Goal: Task Accomplishment & Management: Use online tool/utility

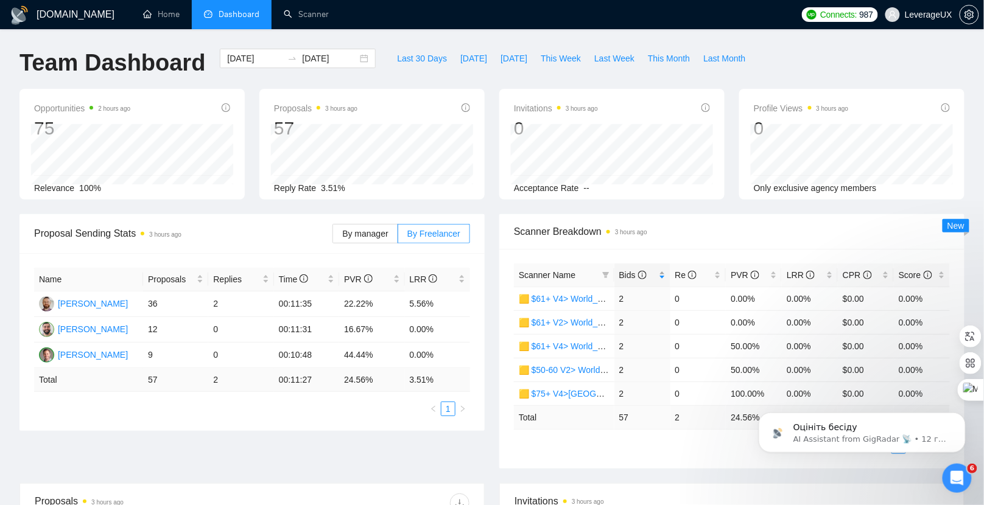
click at [631, 273] on span "Bids" at bounding box center [632, 275] width 27 height 10
click at [464, 58] on span "[DATE]" at bounding box center [473, 58] width 27 height 13
type input "2025-09-23"
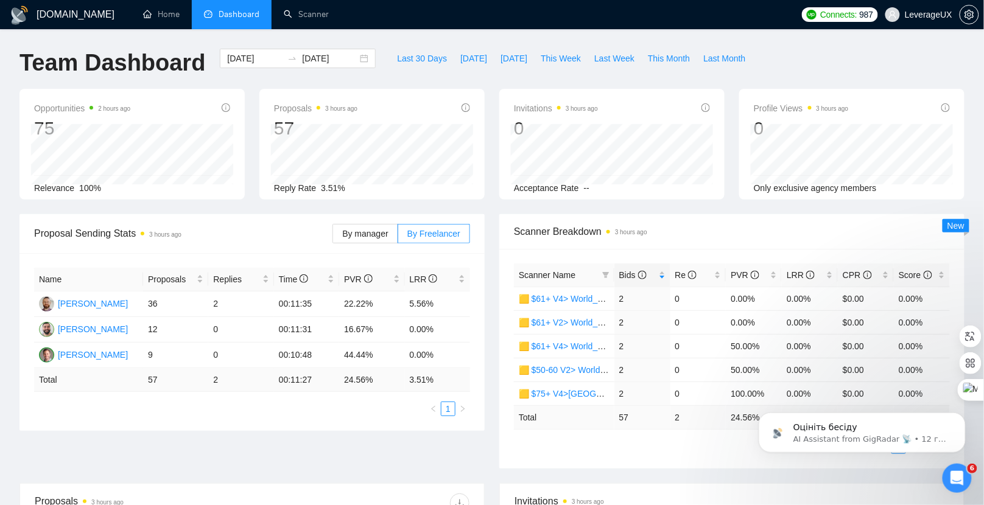
type input "2025-09-23"
click at [501, 65] on span "[DATE]" at bounding box center [514, 58] width 27 height 13
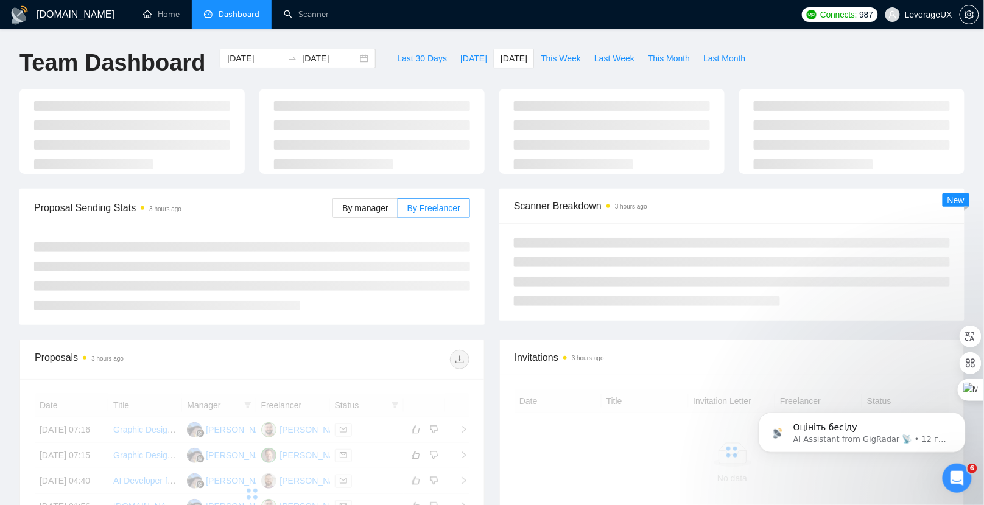
type input "2025-09-22"
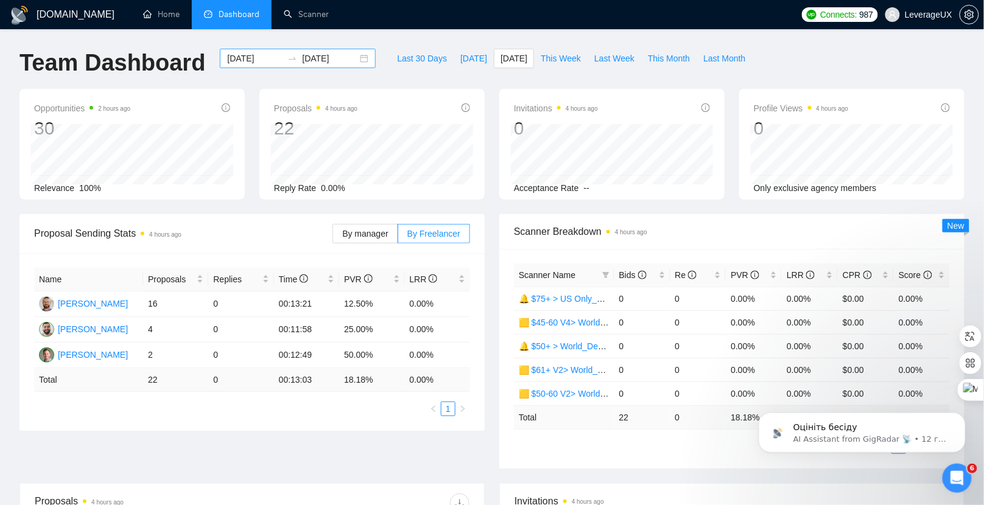
click at [351, 57] on div "2025-09-22 2025-09-22" at bounding box center [298, 58] width 156 height 19
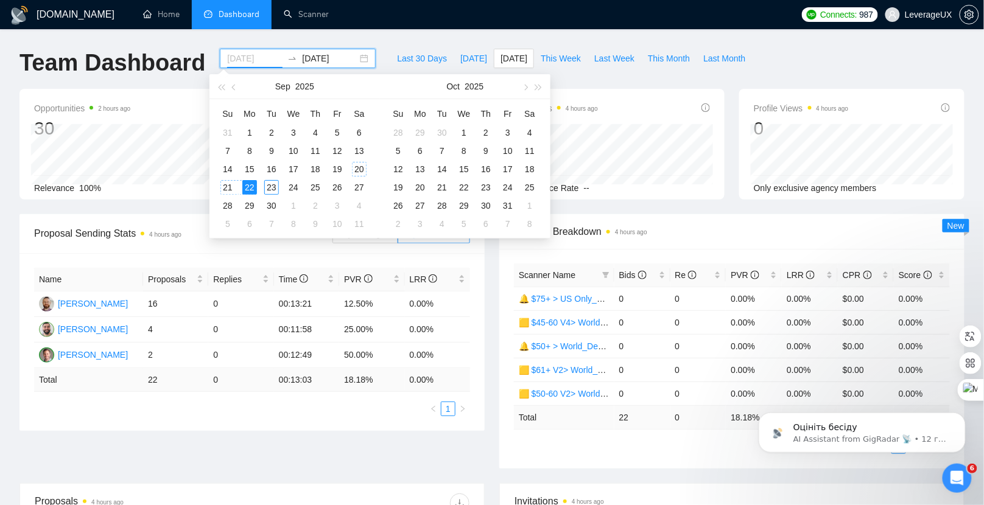
type input "2025-09-20"
click at [356, 170] on div "20" at bounding box center [359, 169] width 15 height 15
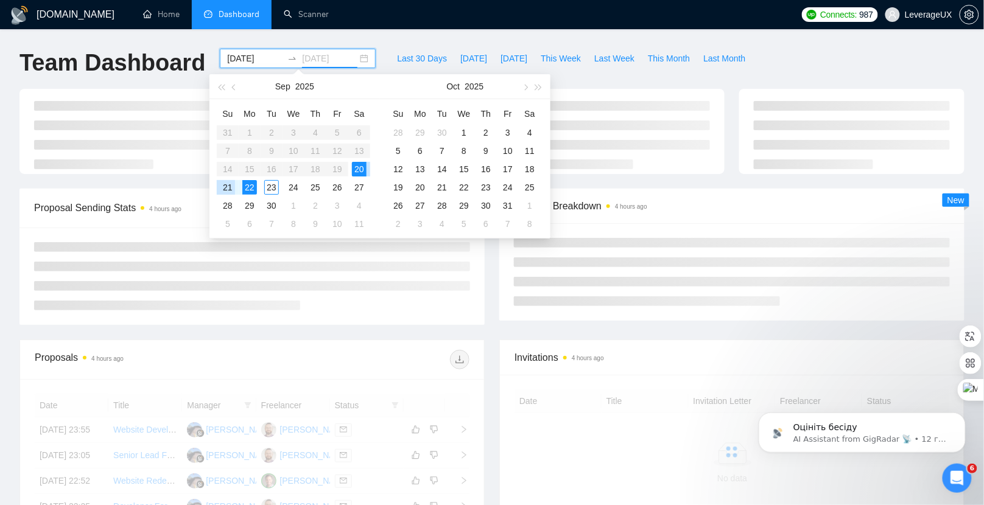
type input "2025-09-22"
click at [247, 185] on div "22" at bounding box center [249, 187] width 15 height 15
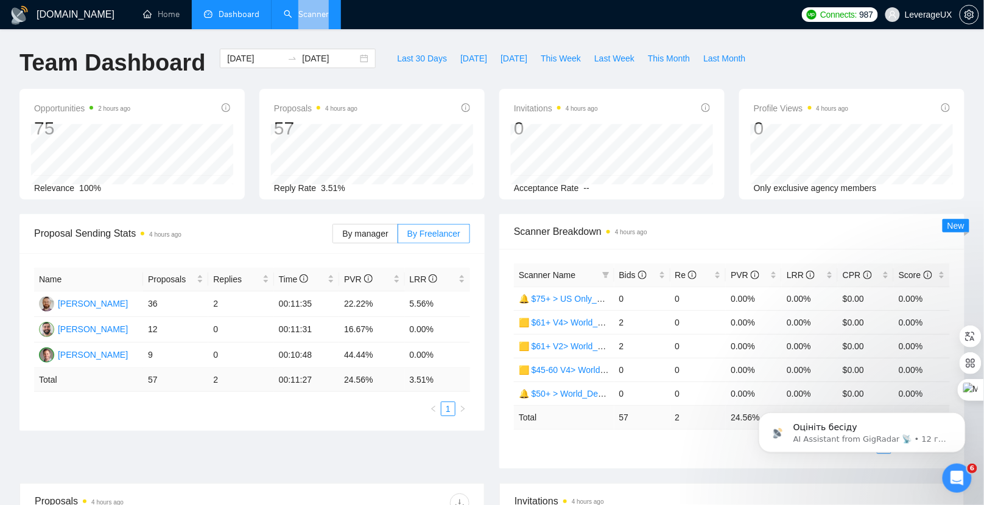
click at [309, 11] on link "Scanner" at bounding box center [306, 14] width 45 height 10
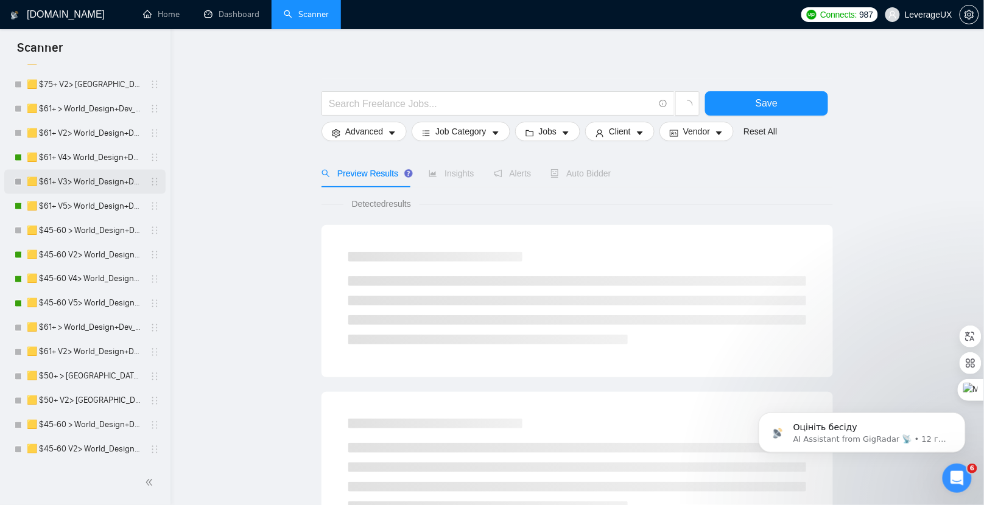
scroll to position [518, 0]
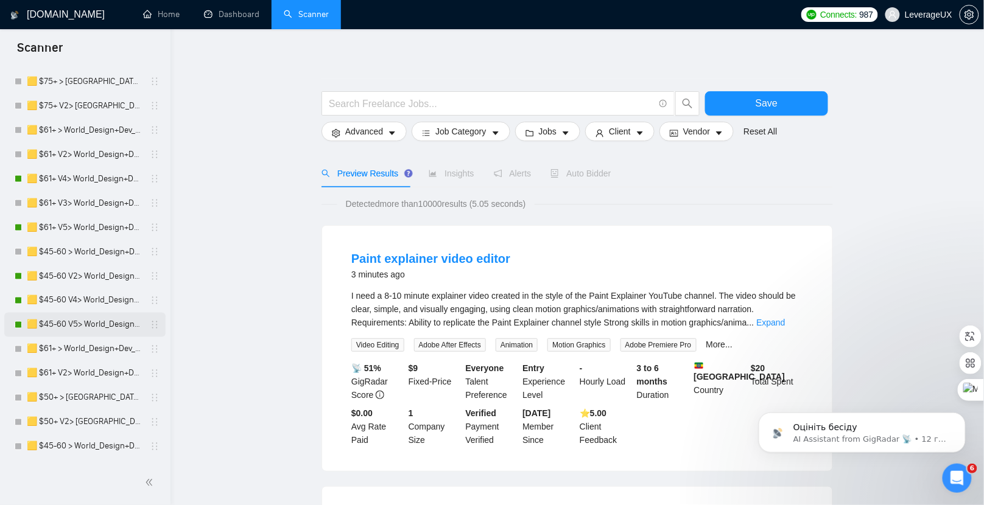
click at [97, 326] on link "🟨 $45-60 V5> World_Design+Dev_Antony-Front-End_General" at bounding box center [85, 325] width 116 height 24
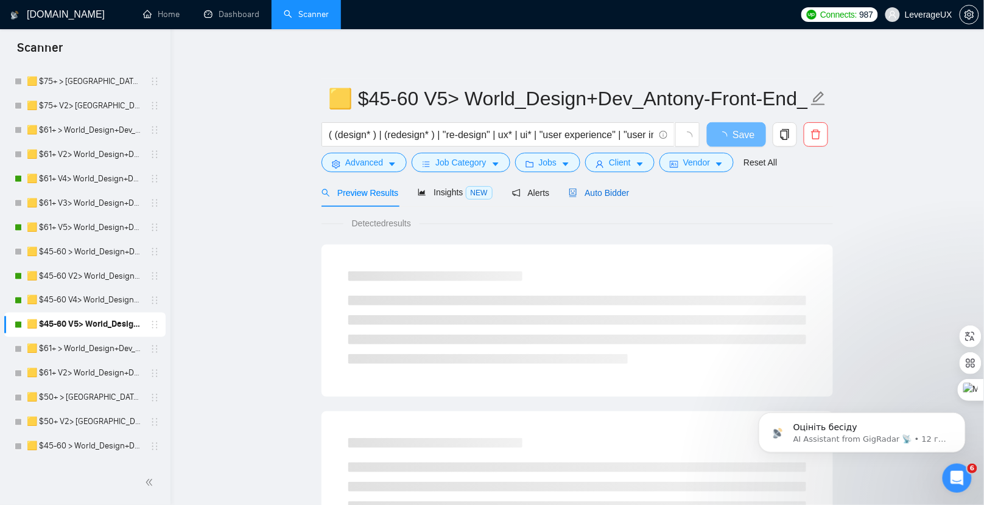
click at [601, 196] on span "Auto Bidder" at bounding box center [599, 193] width 60 height 10
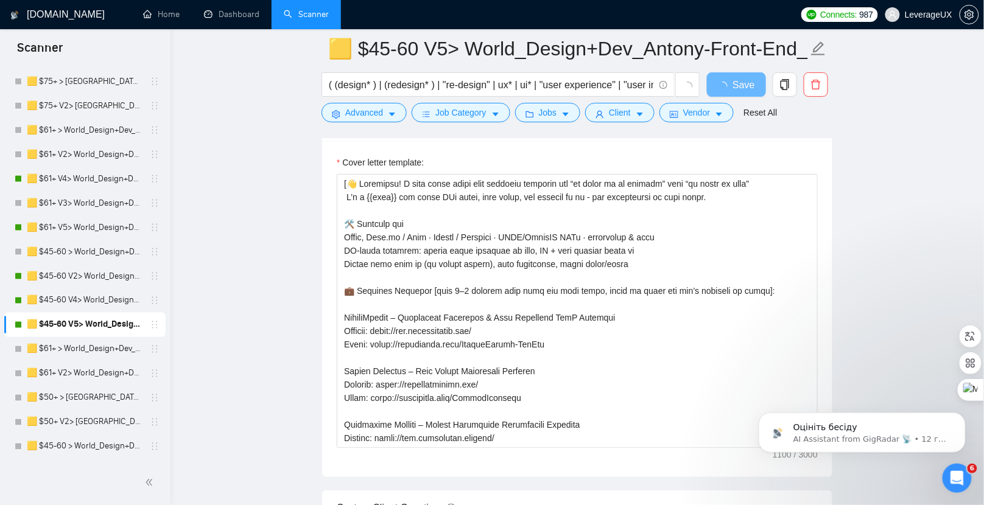
scroll to position [1536, 0]
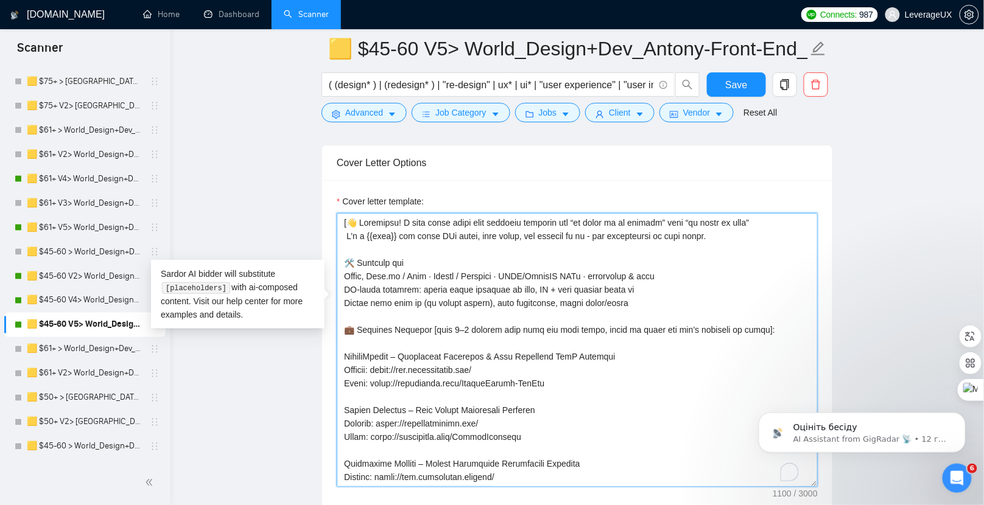
drag, startPoint x: 357, startPoint y: 177, endPoint x: 770, endPoint y: 186, distance: 413.0
click at [772, 185] on div "Cover letter template:" at bounding box center [577, 348] width 510 height 336
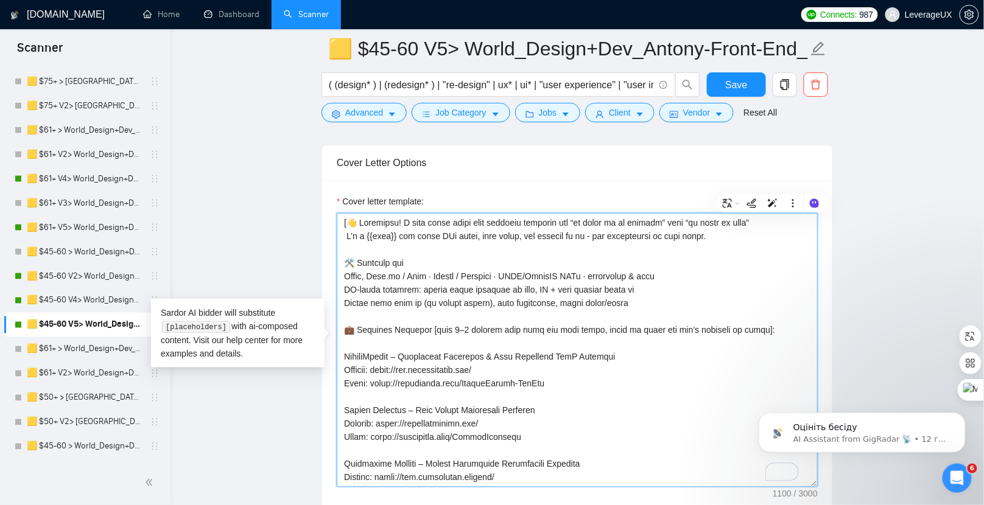
click at [746, 230] on textarea "Cover letter template:" at bounding box center [577, 350] width 481 height 274
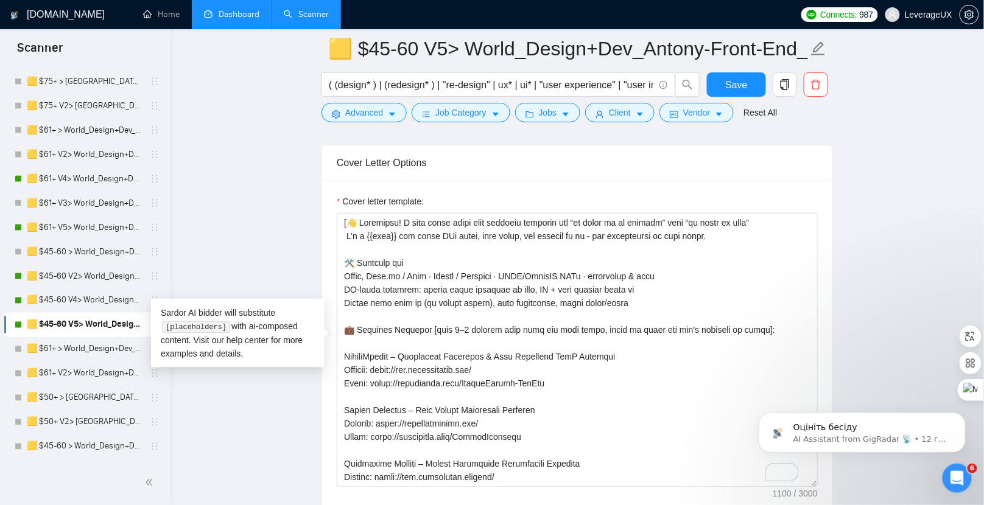
click at [232, 14] on link "Dashboard" at bounding box center [231, 14] width 55 height 10
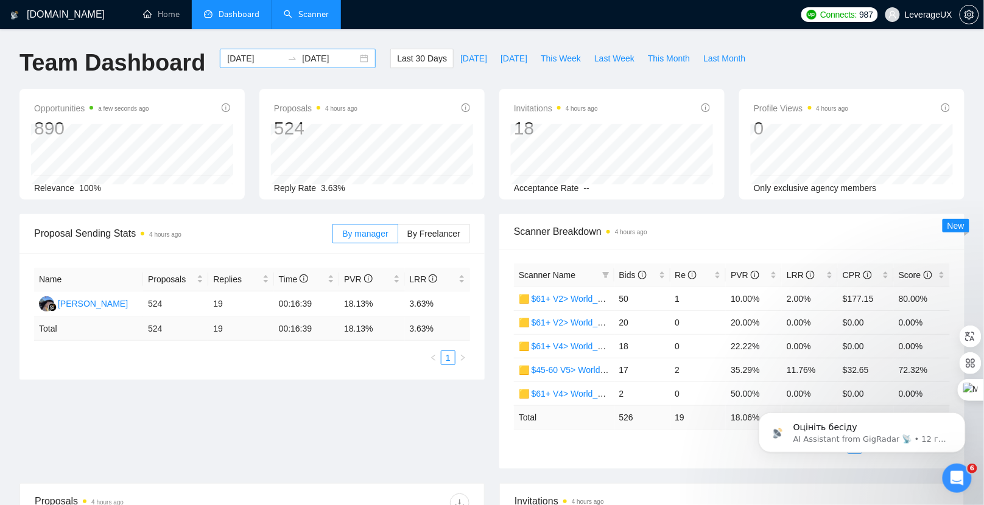
click at [346, 56] on input "2025-09-23" at bounding box center [329, 58] width 55 height 13
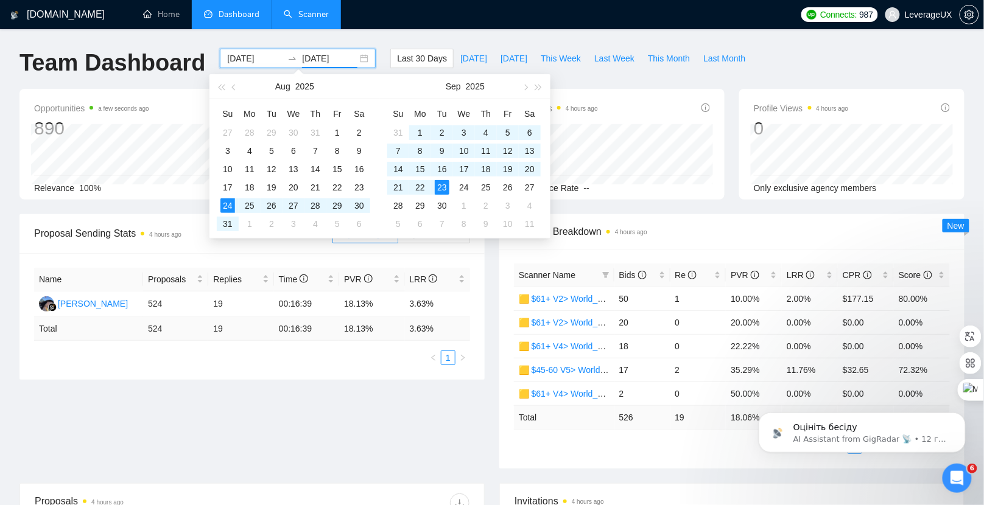
click at [360, 57] on div "2025-08-24 2025-09-23" at bounding box center [298, 58] width 156 height 19
click at [359, 57] on div "2025-08-24 2025-09-23" at bounding box center [298, 58] width 156 height 19
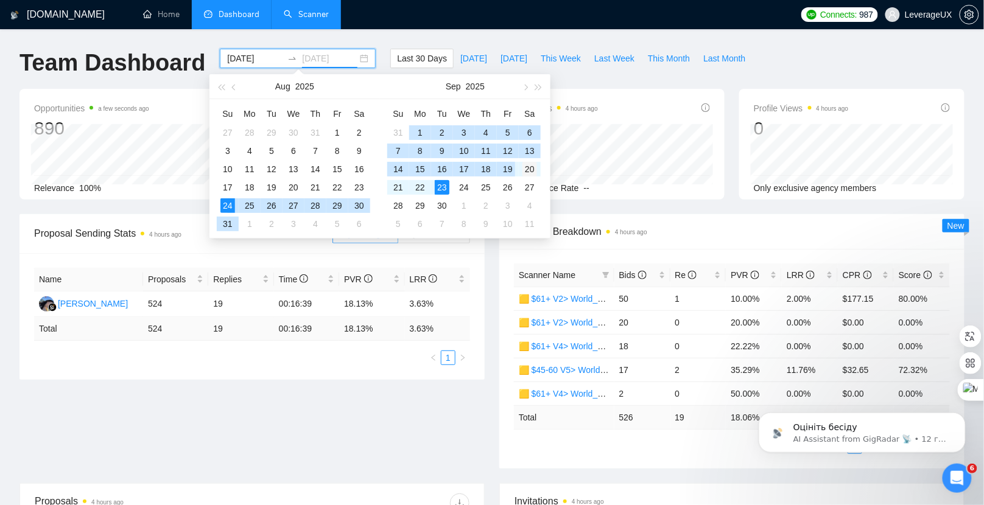
type input "2025-09-20"
drag, startPoint x: 525, startPoint y: 168, endPoint x: 413, endPoint y: 189, distance: 113.5
click at [526, 168] on div "20" at bounding box center [529, 169] width 15 height 15
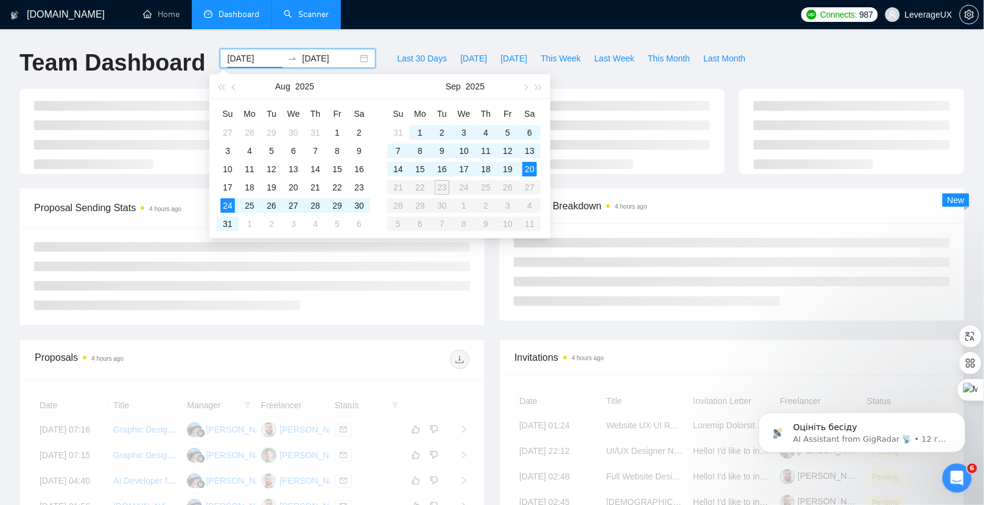
click at [420, 188] on table "Su Mo Tu We Th Fr Sa 31 1 2 3 4 5 6 7 8 9 10 11 12 13 14 15 16 17 18 19 20 21 2…" at bounding box center [463, 168] width 153 height 129
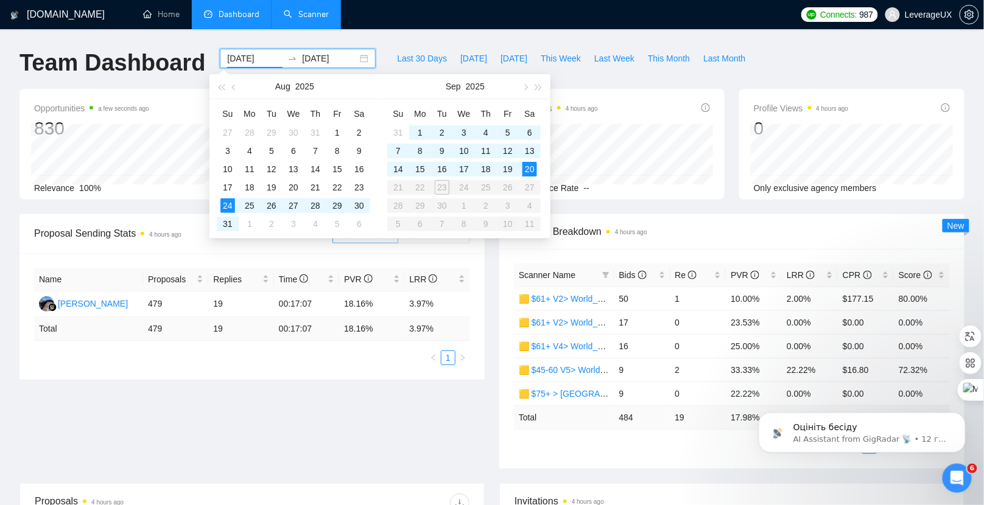
click at [287, 62] on icon "swap-right" at bounding box center [292, 59] width 10 height 10
click at [236, 86] on span "button" at bounding box center [235, 87] width 6 height 6
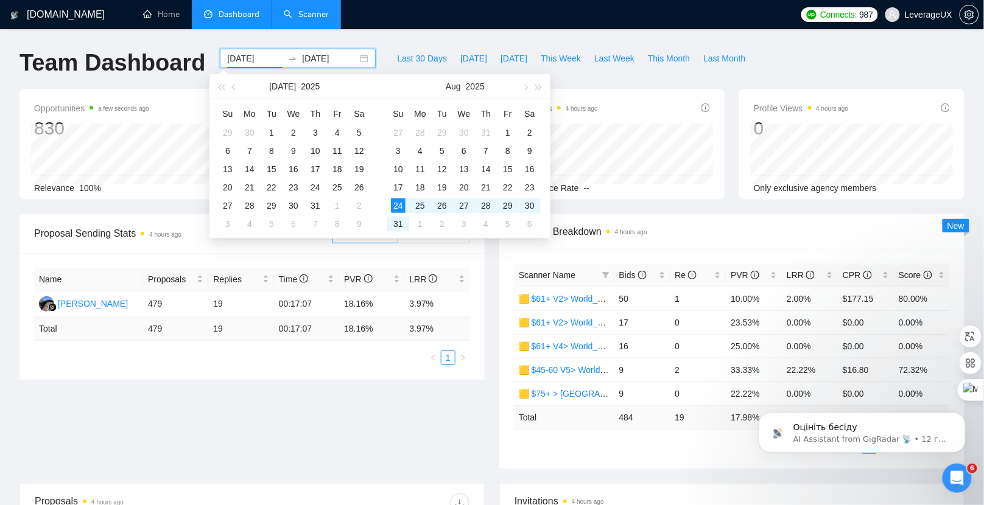
click at [249, 59] on input "2025-08-24" at bounding box center [254, 58] width 55 height 13
click at [526, 85] on span "button" at bounding box center [525, 87] width 6 height 6
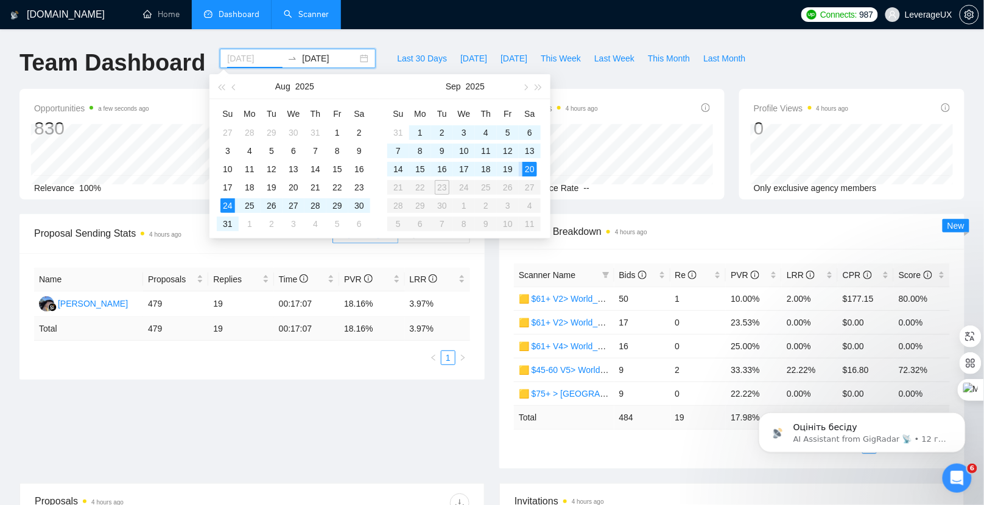
click at [528, 169] on div "20" at bounding box center [529, 169] width 15 height 15
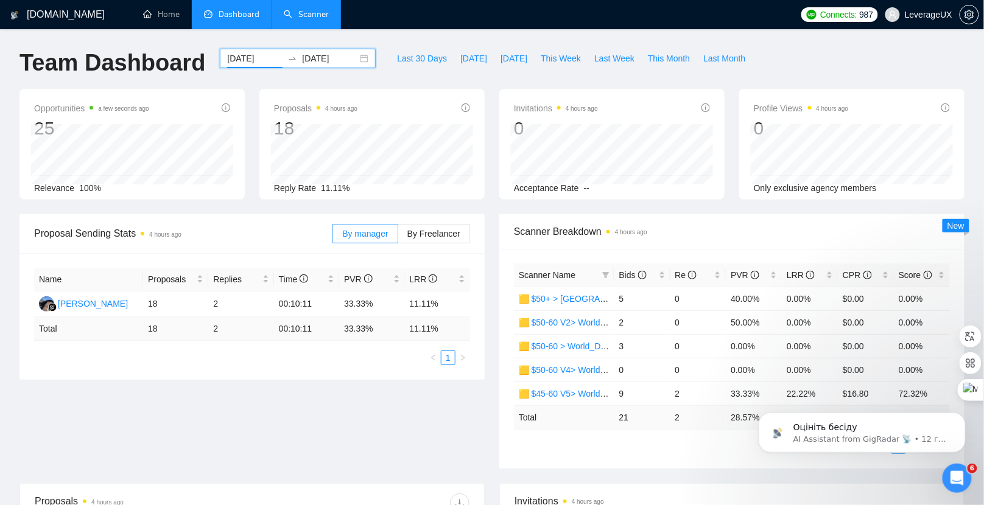
click at [354, 59] on div "2025-09-20 2025-09-20" at bounding box center [298, 58] width 156 height 19
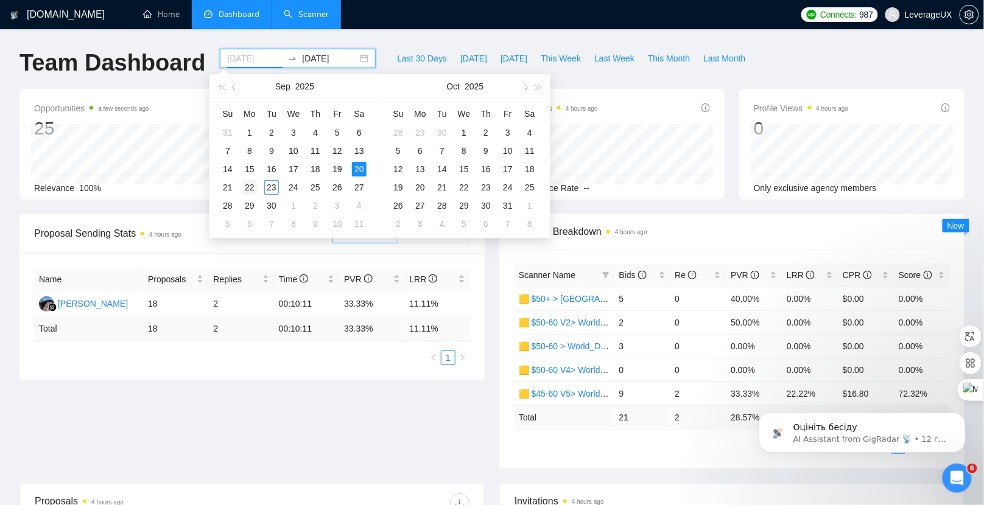
type input "2025-09-22"
click at [252, 185] on div "22" at bounding box center [249, 187] width 15 height 15
type input "2025-09-22"
click at [249, 185] on div "22" at bounding box center [249, 187] width 15 height 15
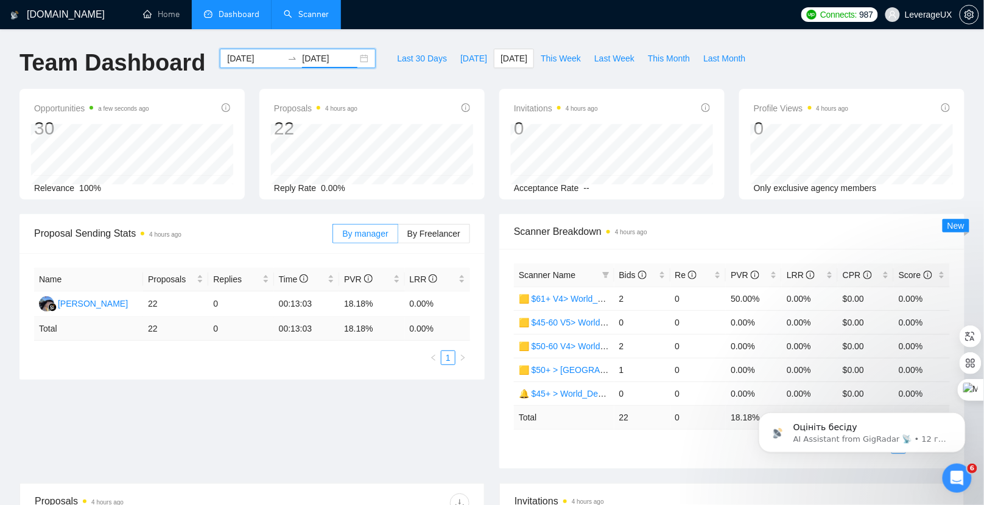
click at [253, 62] on input "2025-09-22" at bounding box center [254, 58] width 55 height 13
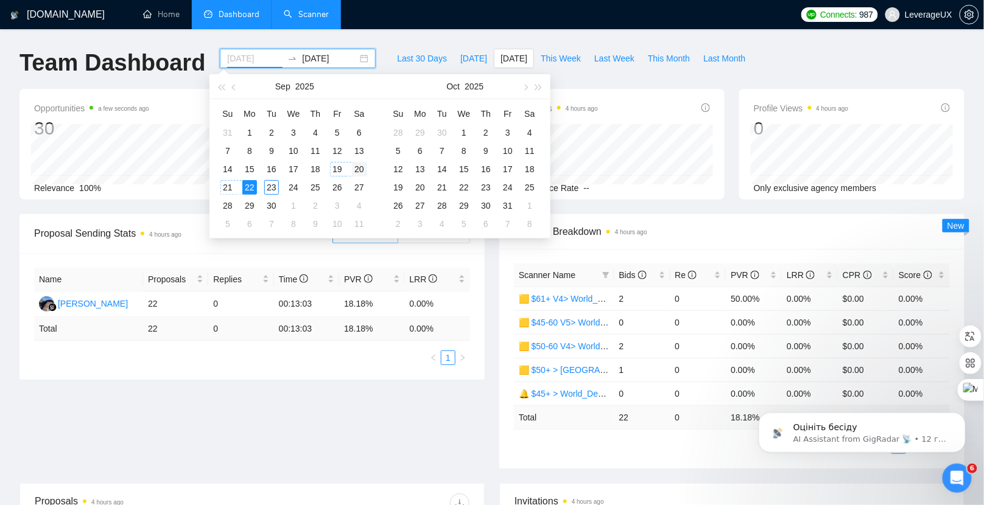
type input "2025-09-20"
click at [362, 167] on div "20" at bounding box center [359, 169] width 15 height 15
click at [385, 40] on div "GigRadar.io Home Dashboard Scanner Connects: 987 LeverageUX Team Dashboard 2025…" at bounding box center [492, 482] width 984 height 965
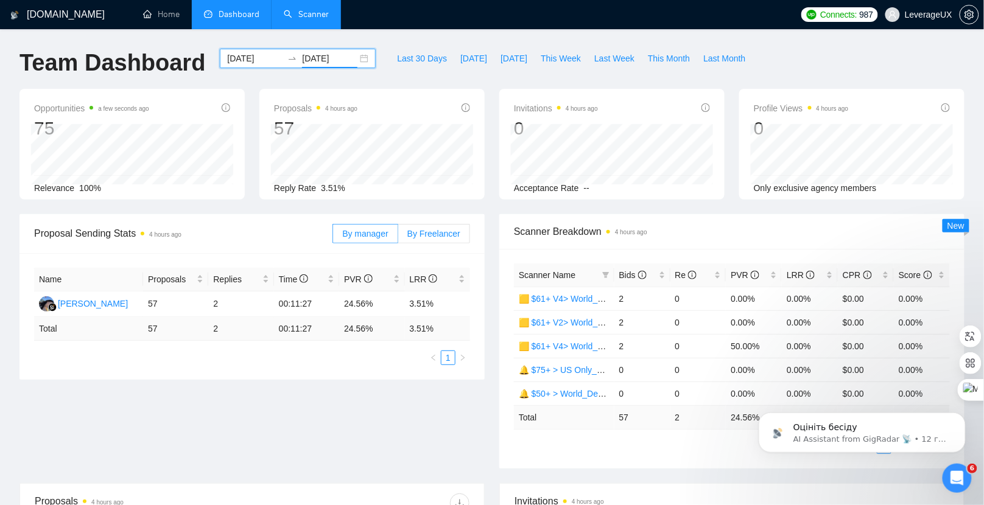
click at [424, 234] on span "By Freelancer" at bounding box center [433, 234] width 53 height 10
click at [398, 237] on input "By Freelancer" at bounding box center [398, 237] width 0 height 0
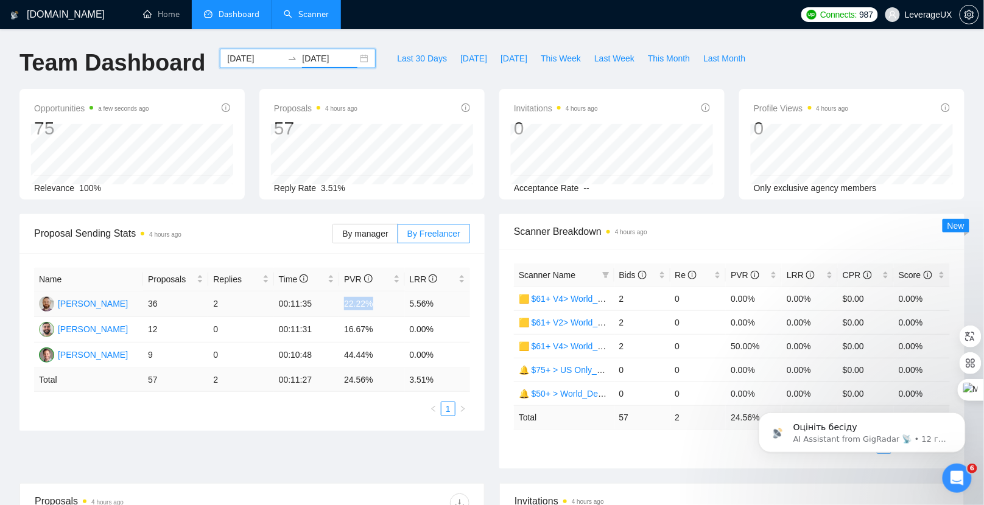
drag, startPoint x: 346, startPoint y: 303, endPoint x: 374, endPoint y: 301, distance: 28.1
click at [374, 301] on td "22.22%" at bounding box center [371, 305] width 65 height 26
click at [628, 273] on span "Bids" at bounding box center [632, 275] width 27 height 10
drag, startPoint x: 730, startPoint y: 325, endPoint x: 823, endPoint y: 320, distance: 93.3
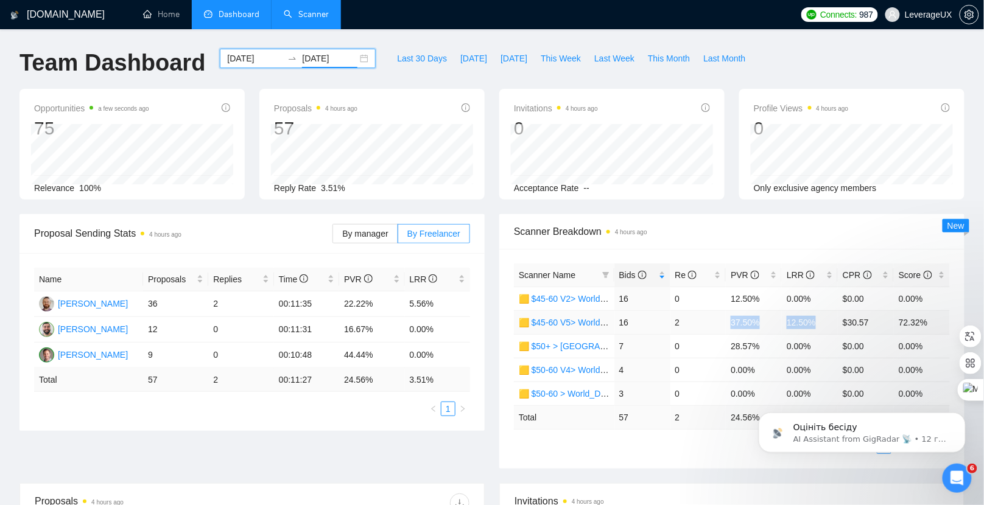
click at [823, 320] on tr "🟨 $45-60 V5> World_Design+Dev_Antony-Front-End_General 16 2 37.50% 12.50% $30.5…" at bounding box center [732, 323] width 436 height 24
drag, startPoint x: 619, startPoint y: 320, endPoint x: 843, endPoint y: 318, distance: 224.1
click at [843, 318] on tr "🟨 $45-60 V5> World_Design+Dev_Antony-Front-End_General 16 2 37.50% 12.50% $30.5…" at bounding box center [732, 323] width 436 height 24
click at [635, 278] on span "Bids" at bounding box center [632, 275] width 27 height 10
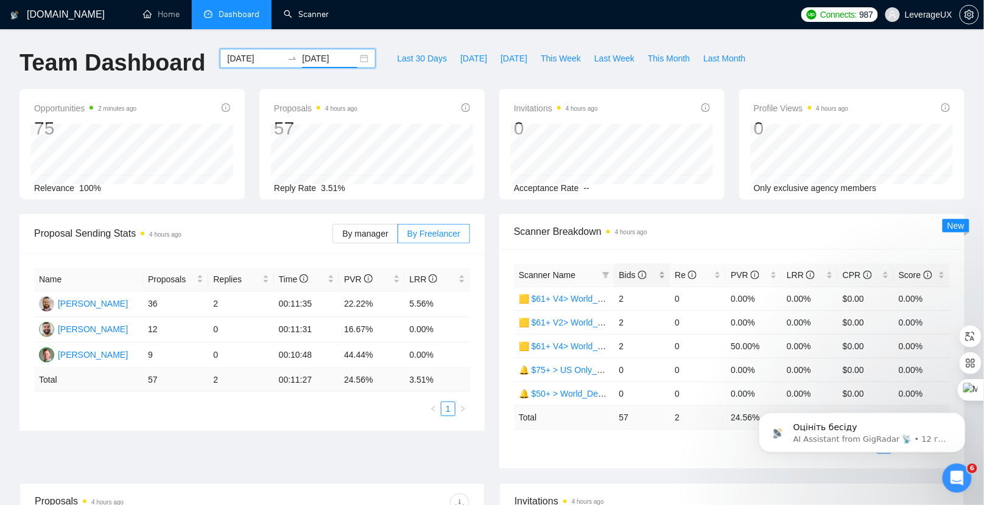
click at [635, 278] on span "Bids" at bounding box center [632, 275] width 27 height 10
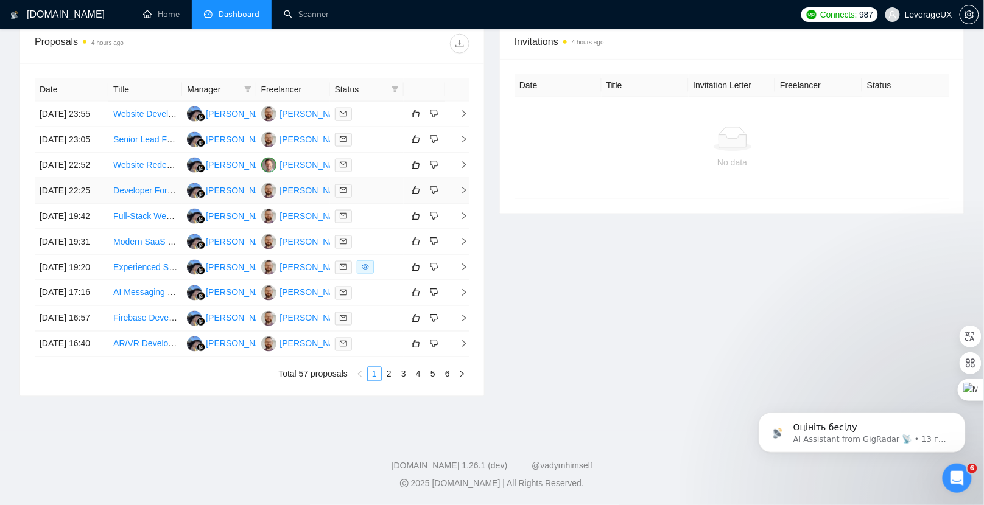
scroll to position [569, 0]
click at [386, 375] on link "2" at bounding box center [388, 374] width 13 height 13
click at [406, 373] on link "3" at bounding box center [403, 374] width 13 height 13
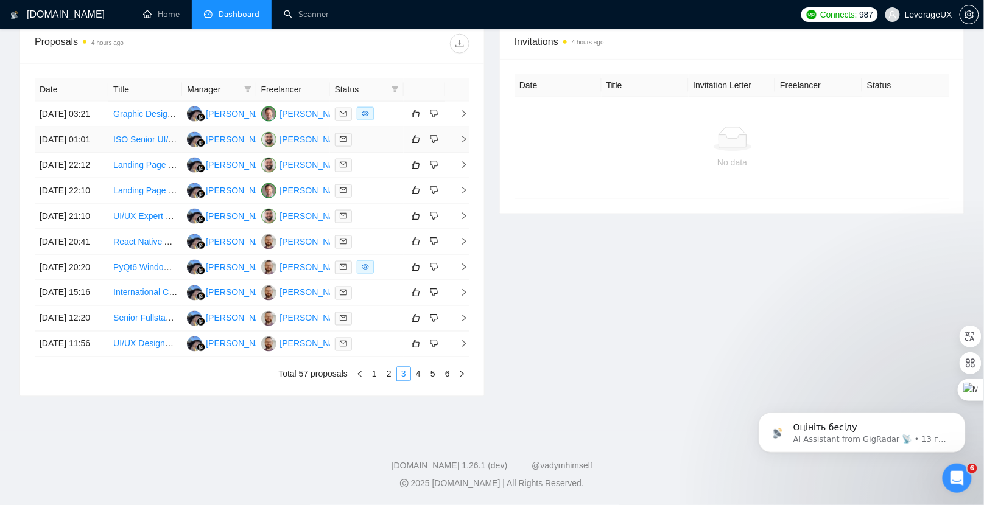
click at [466, 135] on icon "right" at bounding box center [464, 139] width 9 height 9
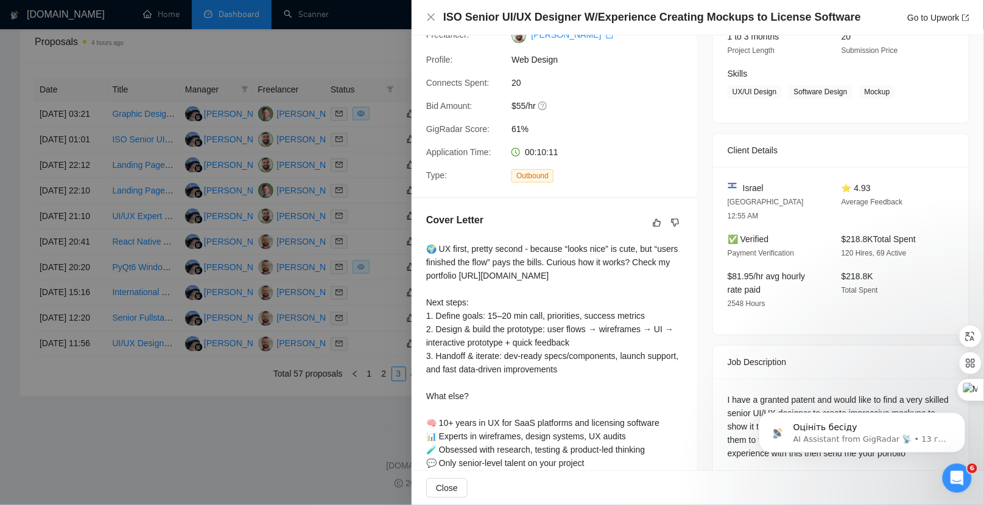
scroll to position [172, 0]
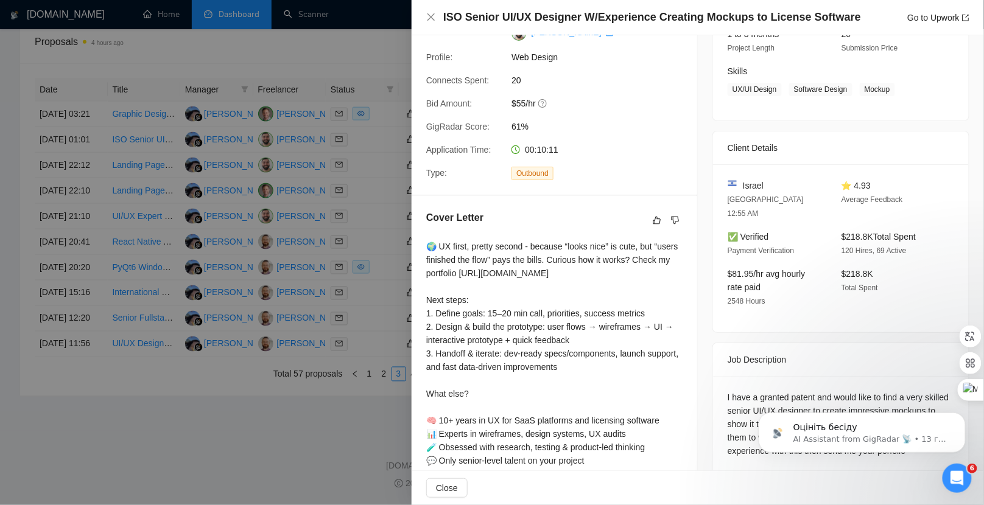
click at [571, 269] on div "🌍 UX first, pretty second - because “looks nice” is cute, but “users finished t…" at bounding box center [554, 387] width 256 height 295
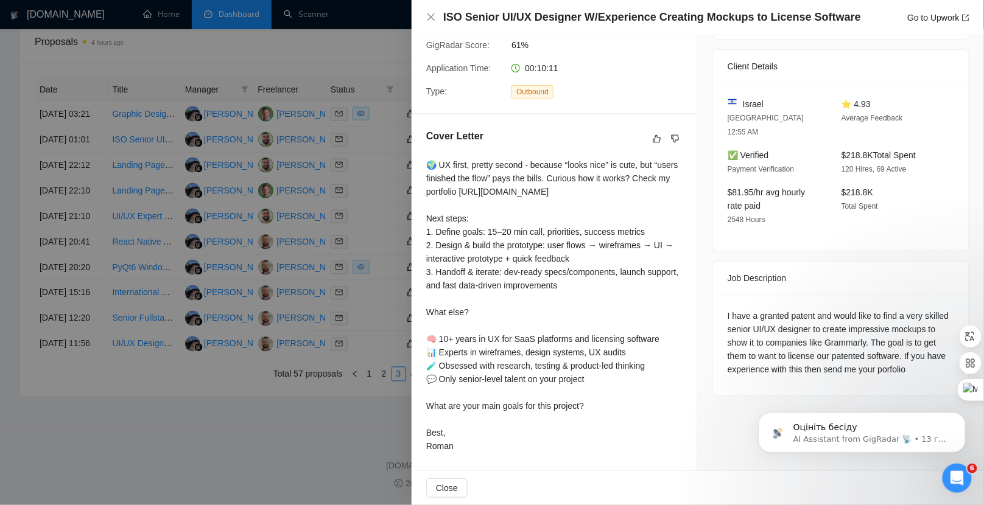
scroll to position [569, 0]
drag, startPoint x: 427, startPoint y: 163, endPoint x: 625, endPoint y: 402, distance: 310.1
click at [625, 402] on div "🌍 UX first, pretty second - because “looks nice” is cute, but “users finished t…" at bounding box center [554, 305] width 256 height 295
click at [597, 215] on div "🌍 UX first, pretty second - because “looks nice” is cute, but “users finished t…" at bounding box center [554, 305] width 256 height 295
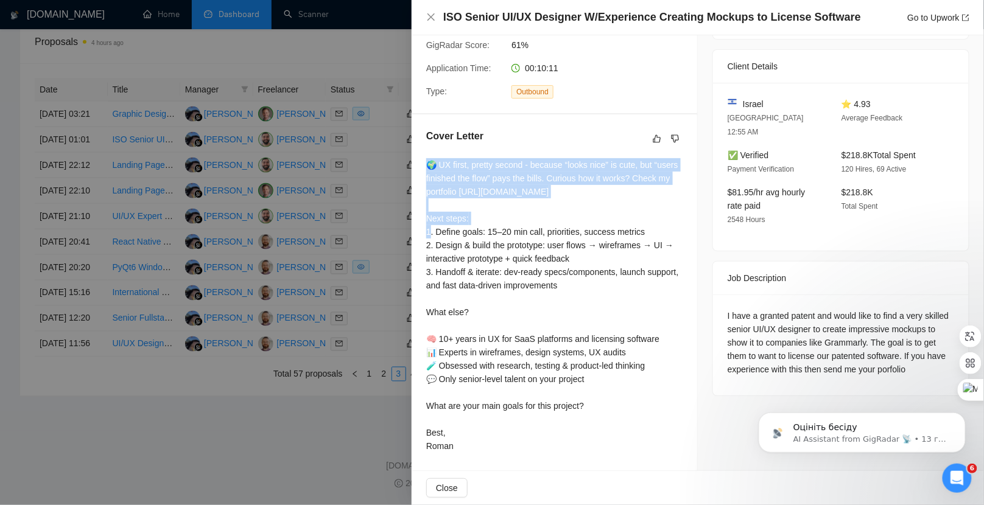
drag, startPoint x: 486, startPoint y: 173, endPoint x: 658, endPoint y: 195, distance: 173.1
click at [658, 195] on div "Cover Letter 🌍 UX first, pretty second - because “looks nice” is cute, but “use…" at bounding box center [555, 293] width 286 height 358
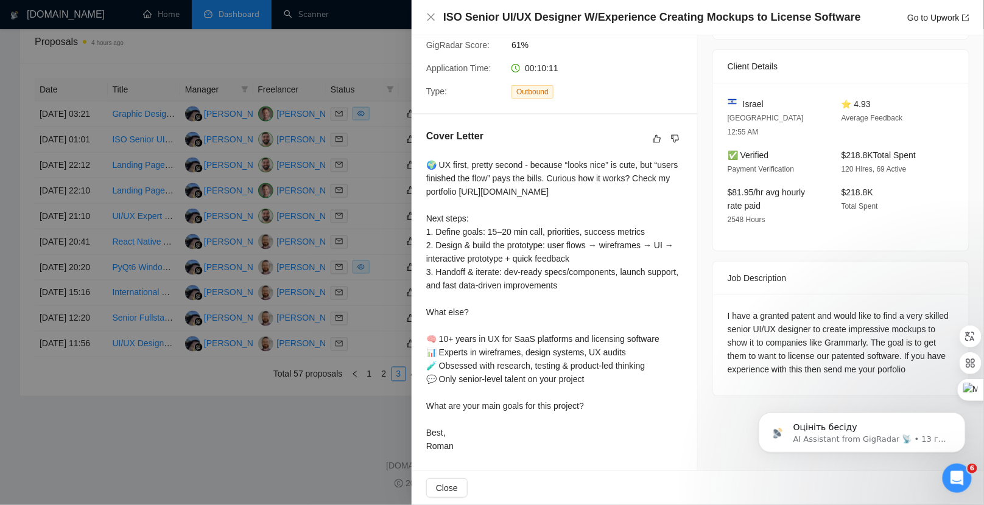
click at [653, 211] on div "🌍 UX first, pretty second - because “looks nice” is cute, but “users finished t…" at bounding box center [554, 305] width 256 height 295
click at [389, 213] on div at bounding box center [492, 252] width 984 height 505
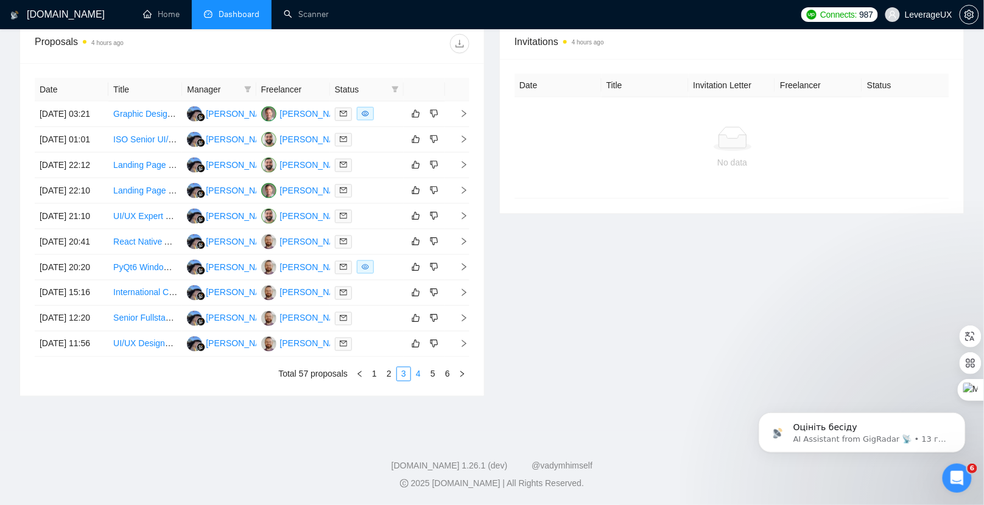
click at [421, 376] on link "4" at bounding box center [418, 374] width 13 height 13
click at [465, 281] on td at bounding box center [457, 294] width 24 height 26
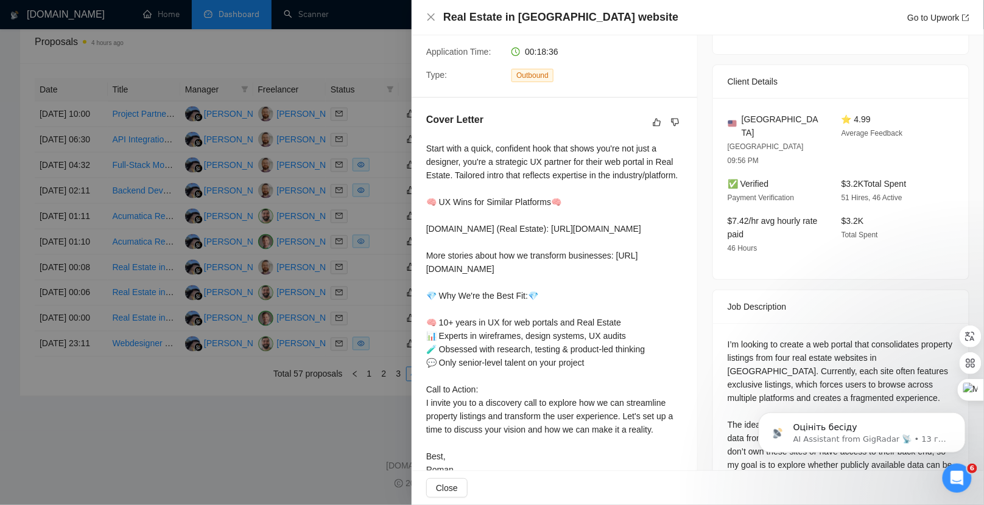
scroll to position [295, 0]
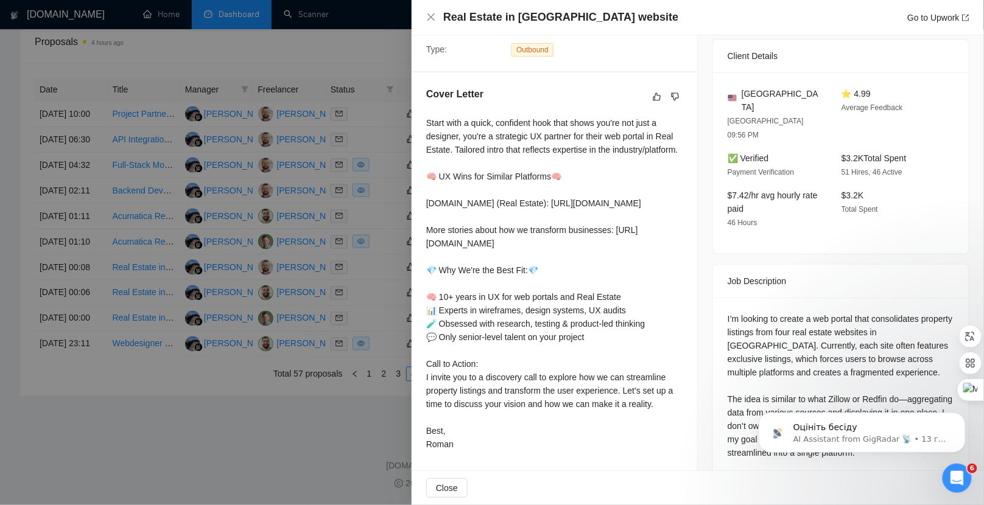
click at [392, 256] on div at bounding box center [492, 252] width 984 height 505
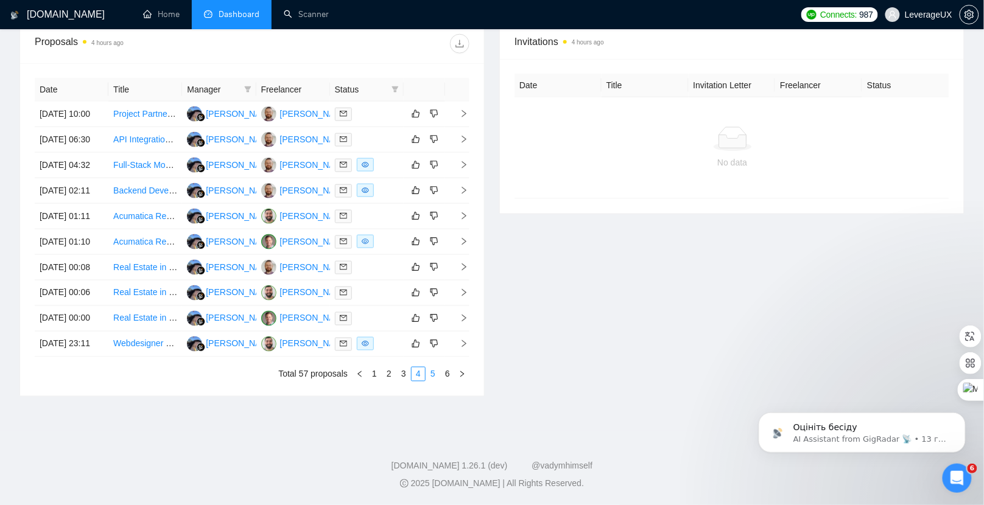
click at [432, 375] on link "5" at bounding box center [432, 374] width 13 height 13
click at [461, 237] on icon "right" at bounding box center [464, 241] width 9 height 9
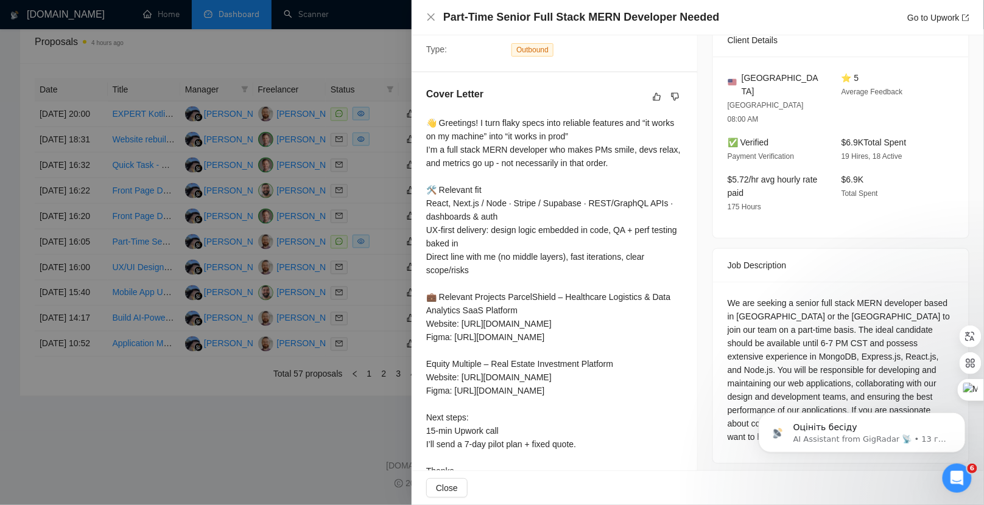
scroll to position [298, 0]
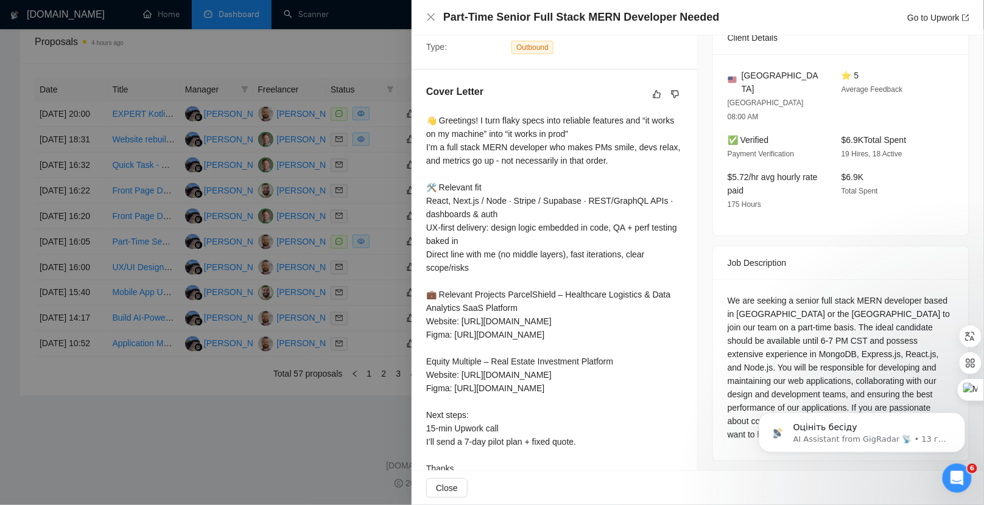
click at [368, 283] on div at bounding box center [492, 252] width 984 height 505
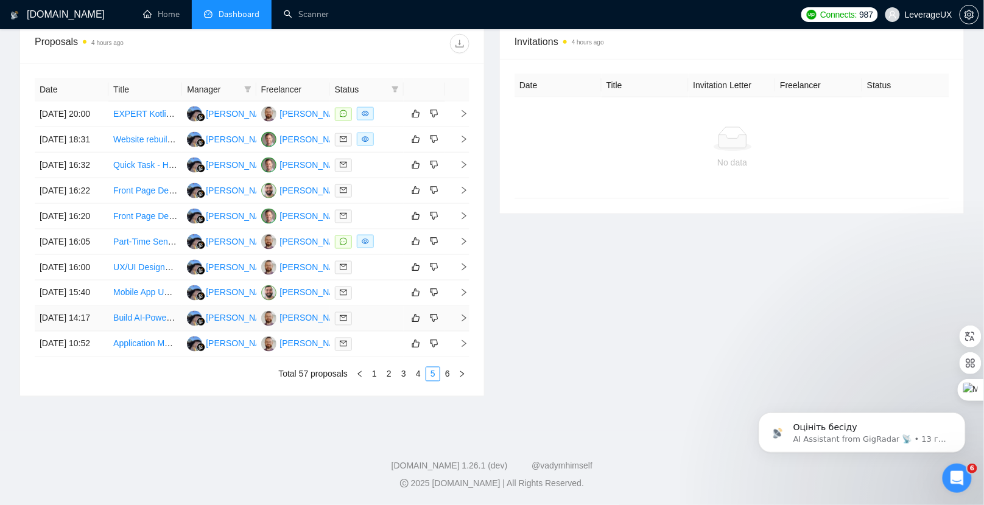
click at [461, 314] on icon "right" at bounding box center [464, 318] width 9 height 9
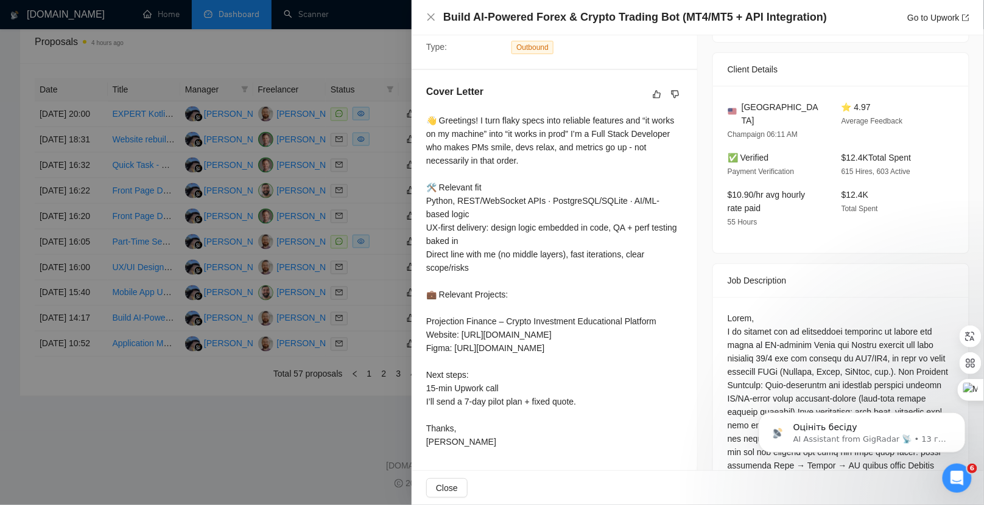
click at [369, 283] on div at bounding box center [492, 252] width 984 height 505
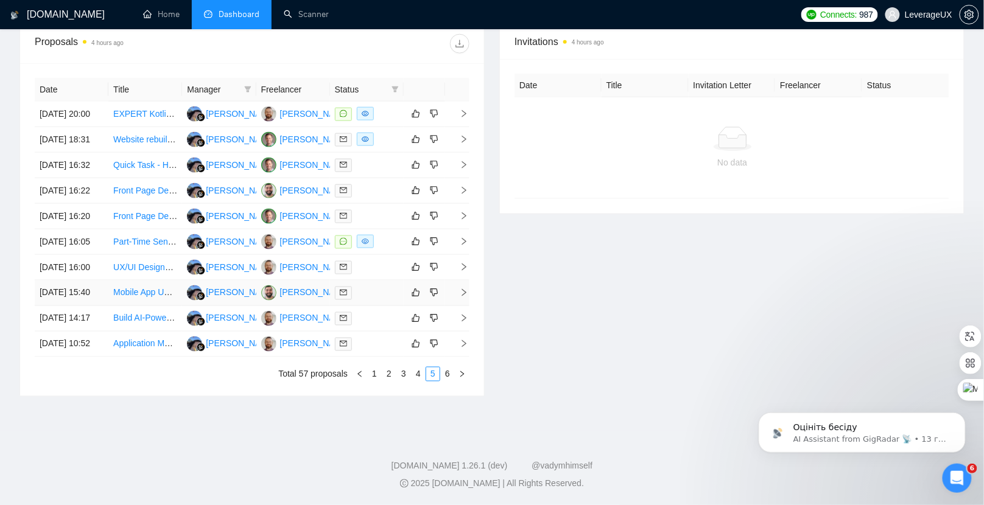
scroll to position [69, 0]
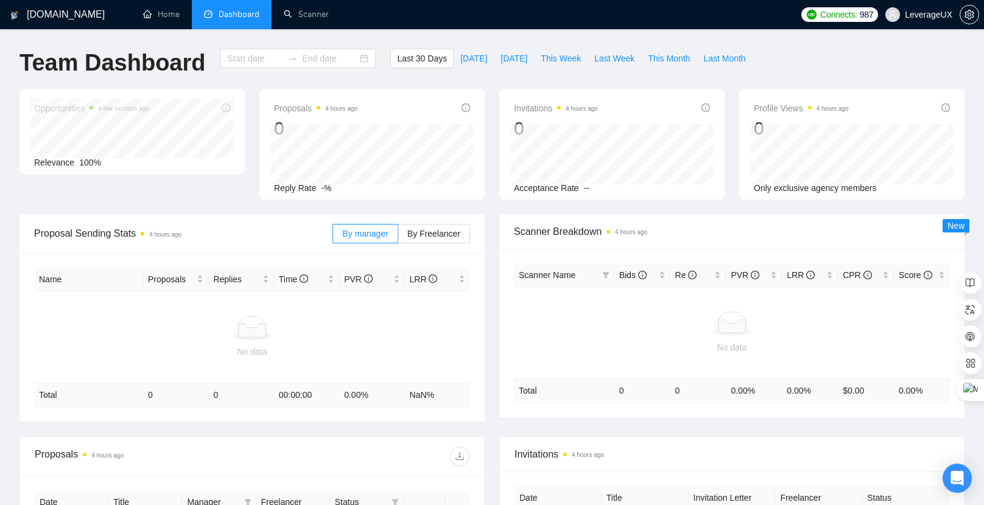
type input "[DATE]"
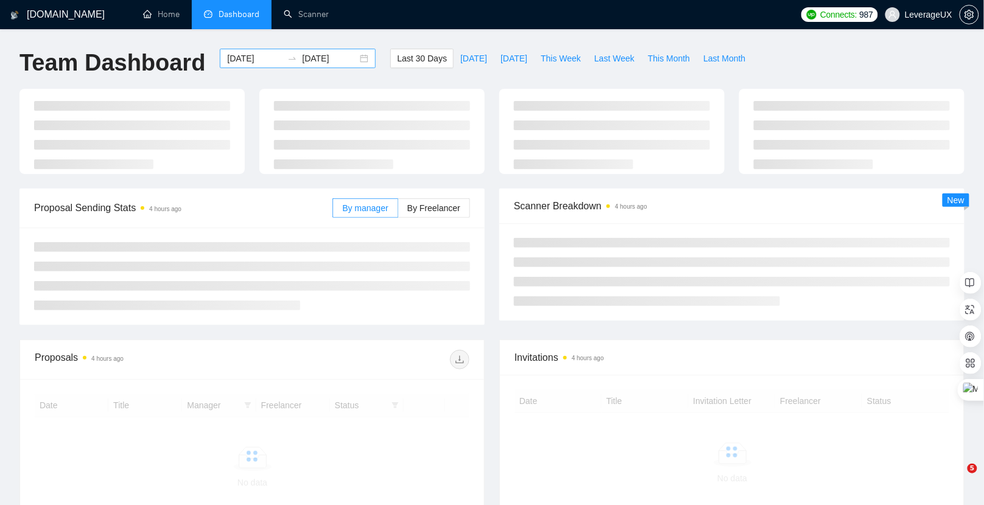
click at [352, 57] on div "[DATE] [DATE]" at bounding box center [298, 58] width 156 height 19
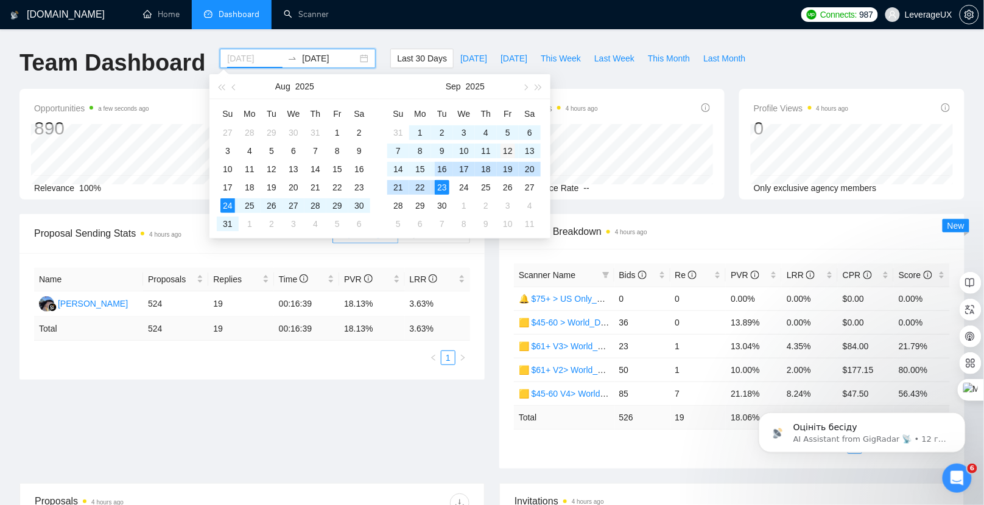
type input "2025-09-12"
click at [510, 153] on div "12" at bounding box center [508, 151] width 15 height 15
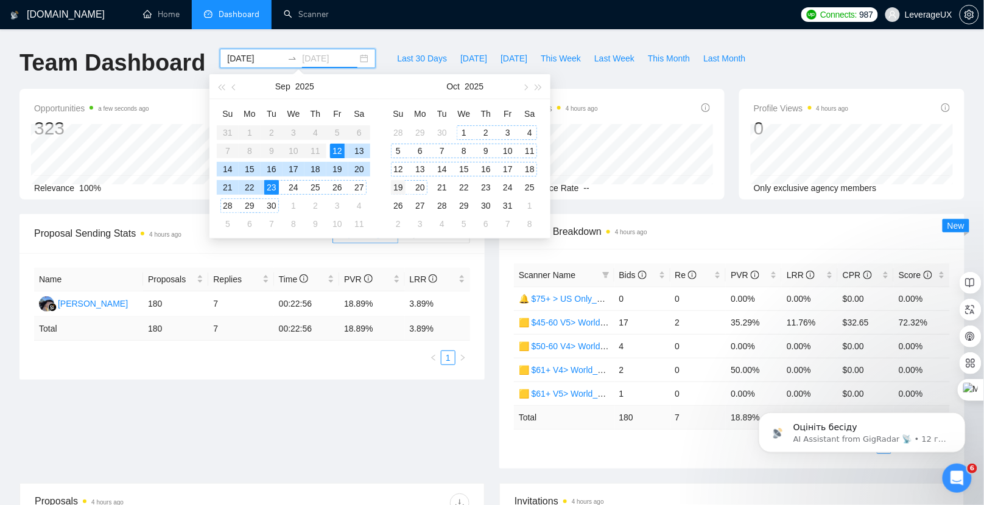
type input "2025-10-19"
click at [401, 186] on div "19" at bounding box center [398, 187] width 15 height 15
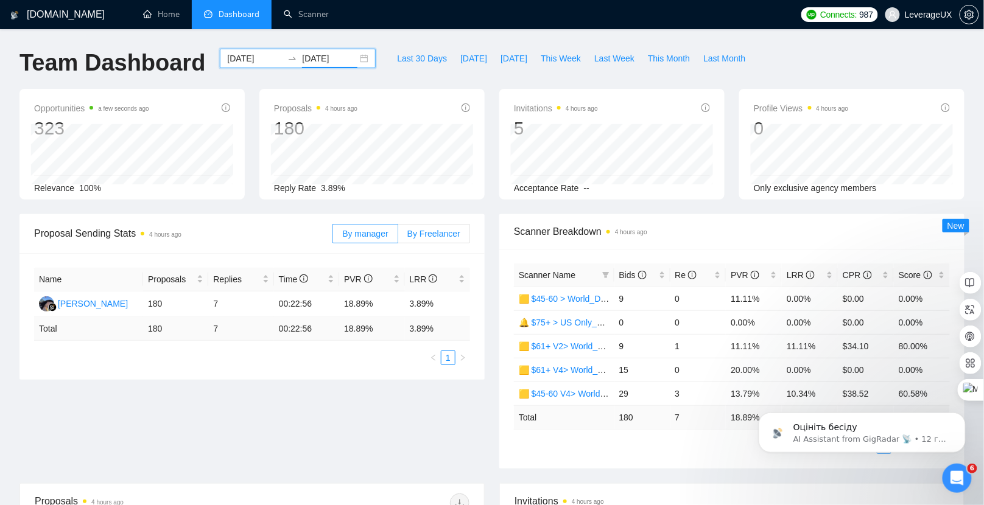
click at [454, 234] on span "By Freelancer" at bounding box center [433, 234] width 53 height 10
click at [398, 237] on input "By Freelancer" at bounding box center [398, 237] width 0 height 0
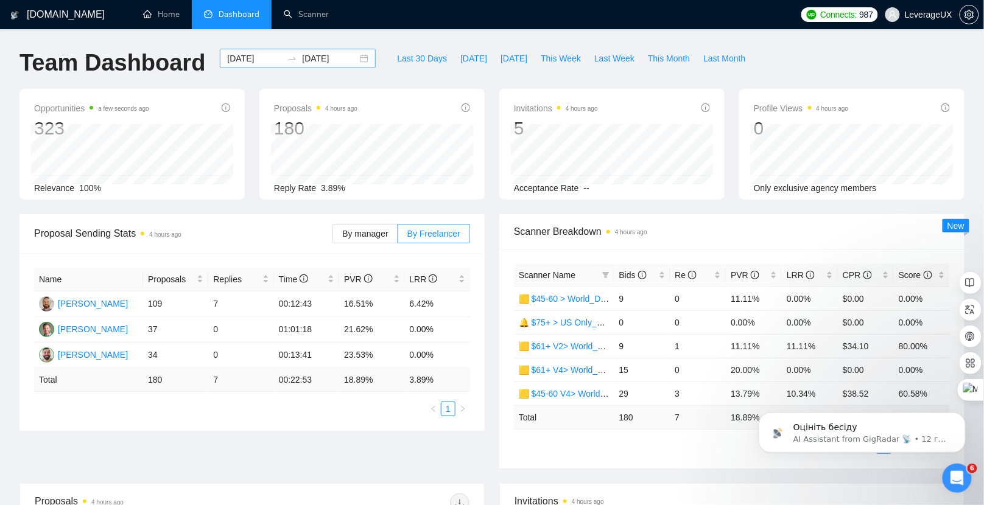
click at [354, 58] on div "2025-09-12 2025-10-19" at bounding box center [298, 58] width 156 height 19
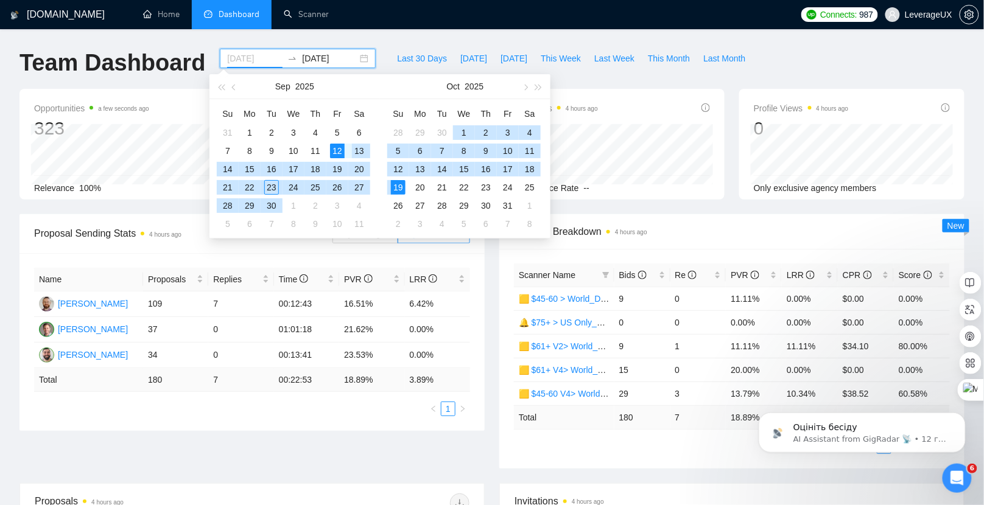
type input "[DATE]"
click at [337, 150] on div "12" at bounding box center [337, 151] width 15 height 15
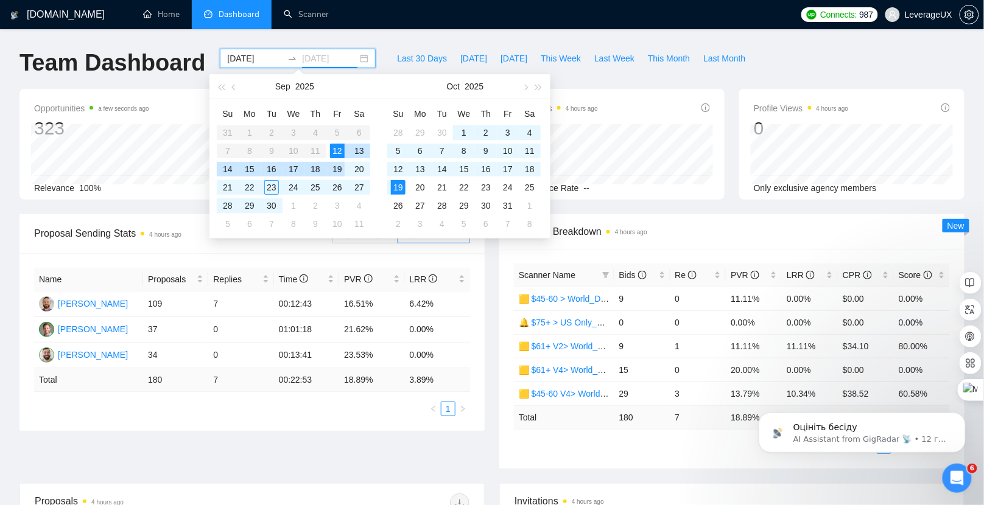
type input "[DATE]"
click at [335, 171] on div "19" at bounding box center [337, 169] width 15 height 15
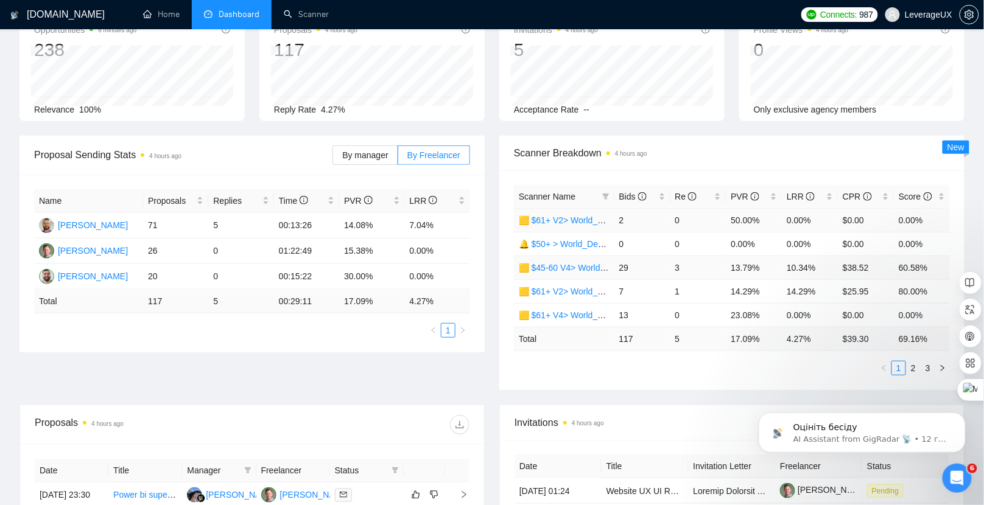
scroll to position [83, 0]
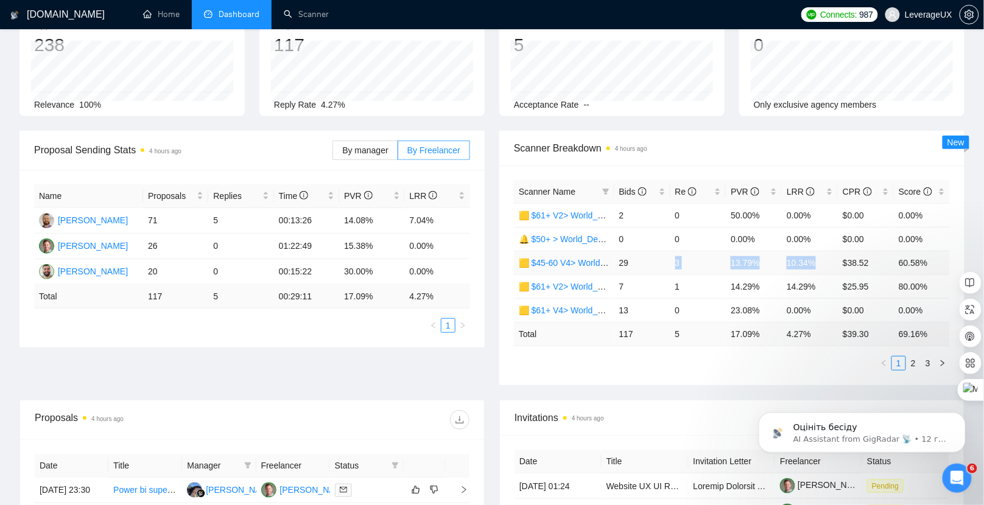
drag, startPoint x: 717, startPoint y: 260, endPoint x: 826, endPoint y: 260, distance: 108.4
click at [826, 260] on tr "🟨 $45-60 V4> World_Design+Dev_Antony-Front-End_General 29 3 13.79% 10.34% $38.5…" at bounding box center [732, 263] width 436 height 24
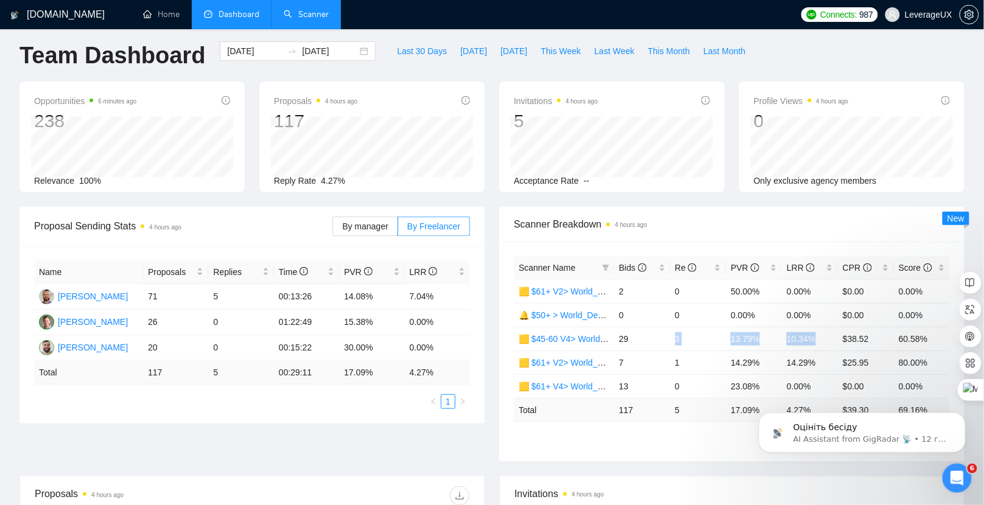
scroll to position [4, 0]
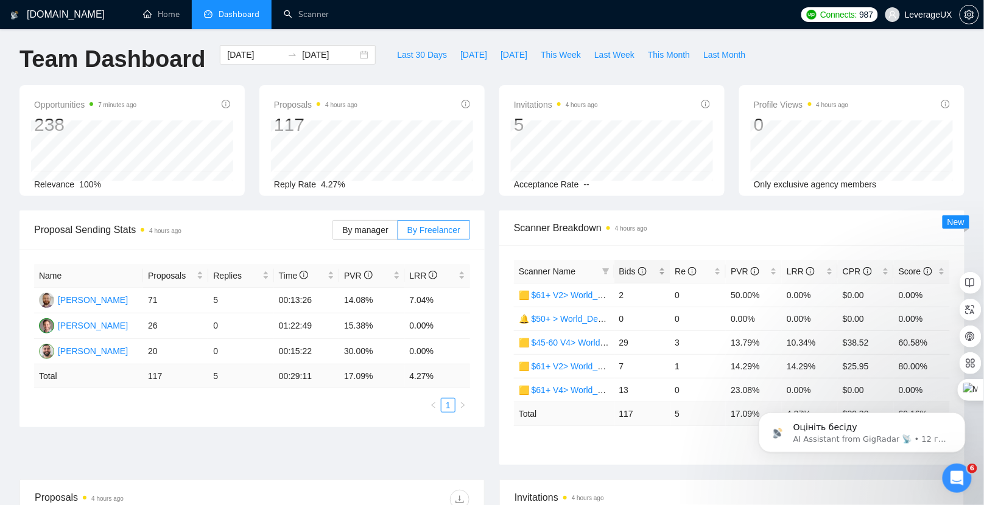
click at [624, 270] on span "Bids" at bounding box center [632, 272] width 27 height 10
drag, startPoint x: 780, startPoint y: 295, endPoint x: 837, endPoint y: 293, distance: 56.7
click at [837, 293] on tr "🟨 $45-60 V4> World_Design+Dev_Antony-Front-End_General 29 3 13.79% 10.34% $38.5…" at bounding box center [732, 295] width 436 height 24
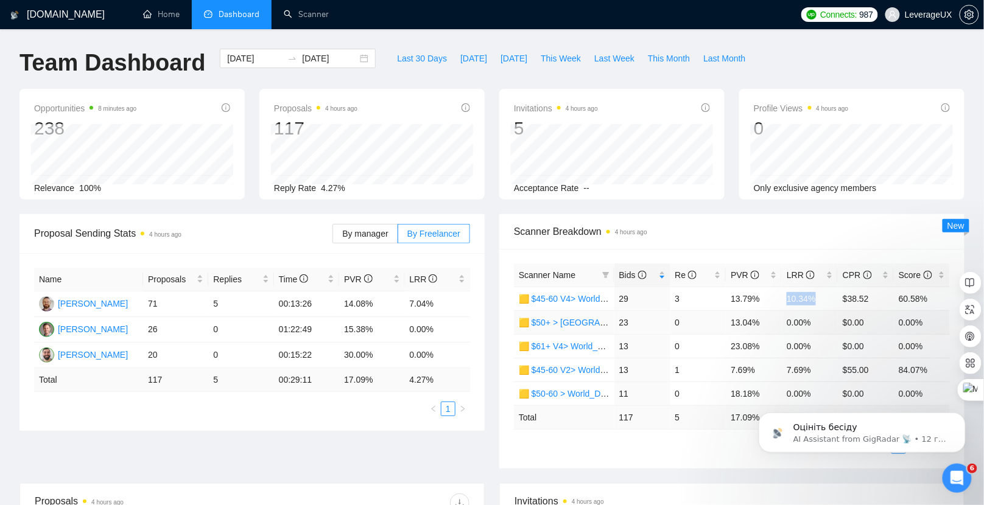
scroll to position [0, 0]
click at [350, 57] on div "2025-09-12 2025-09-19" at bounding box center [298, 58] width 156 height 19
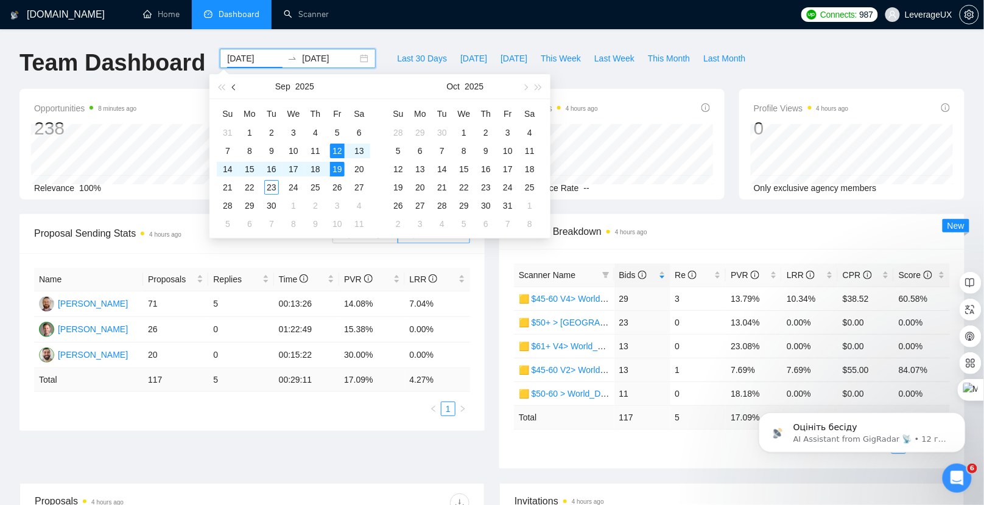
click at [232, 90] on button "button" at bounding box center [234, 86] width 13 height 24
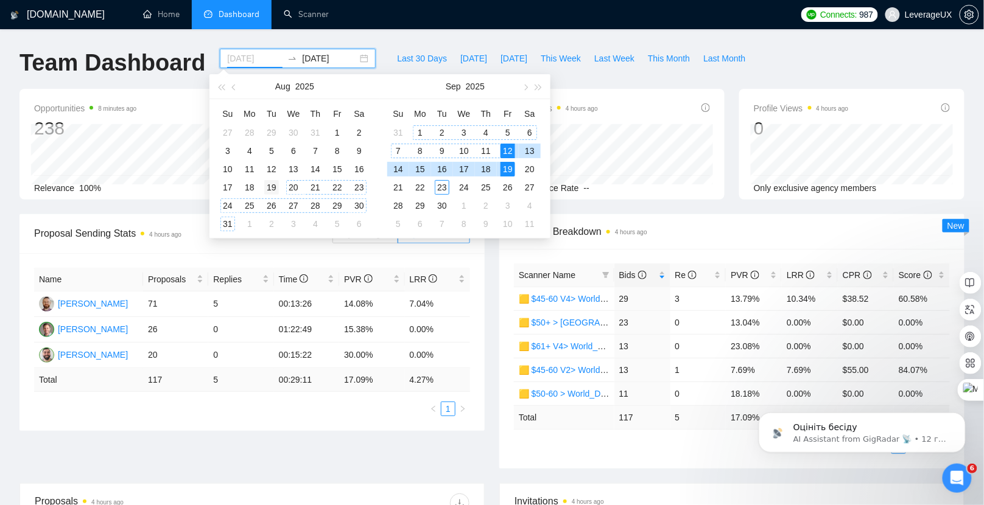
type input "[DATE]"
click at [273, 185] on div "19" at bounding box center [271, 187] width 15 height 15
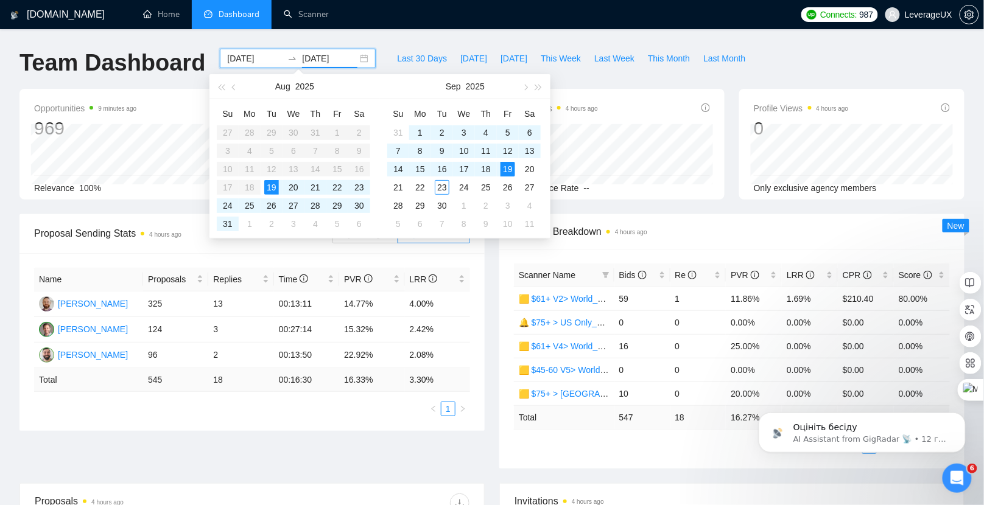
click at [382, 40] on div "GigRadar.io Home Dashboard Scanner Connects: 987 LeverageUX Team Dashboard 2025…" at bounding box center [492, 482] width 984 height 965
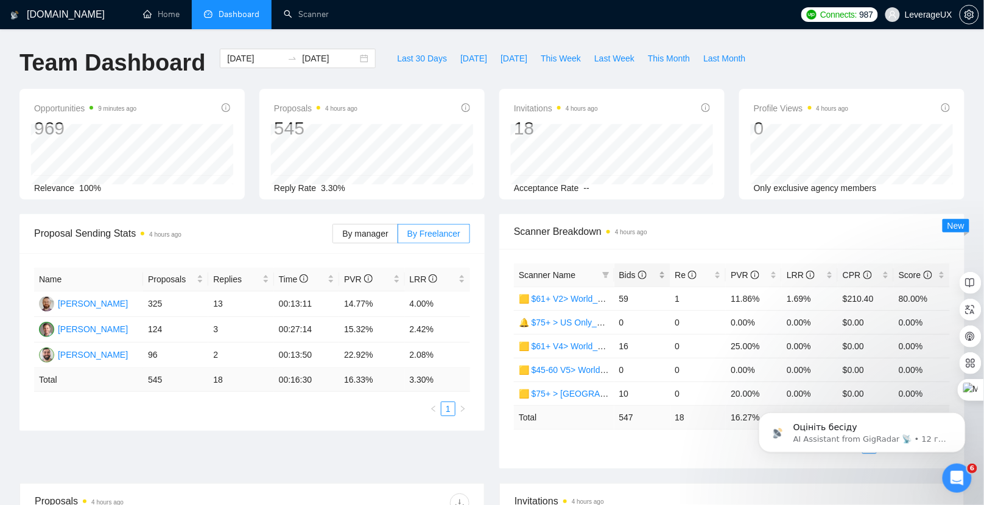
click at [633, 274] on span "Bids" at bounding box center [632, 275] width 27 height 10
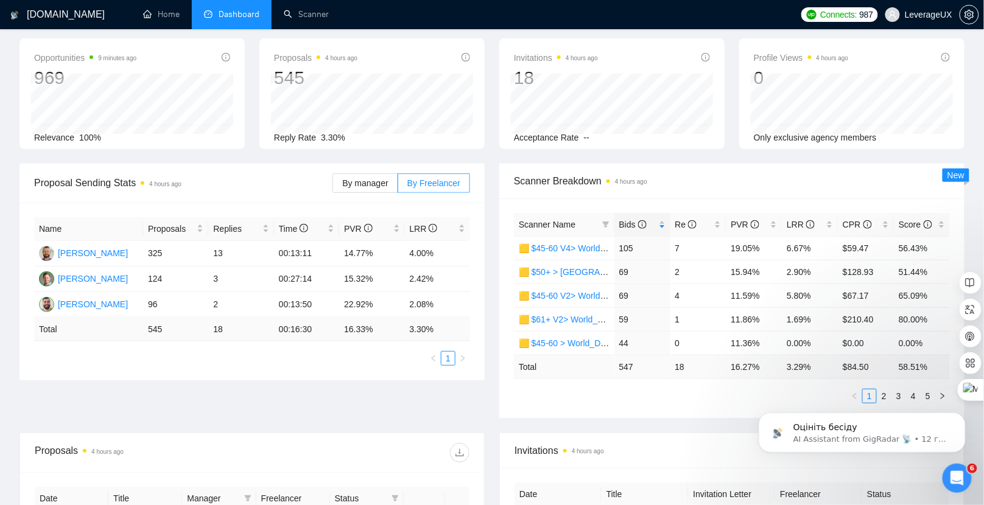
scroll to position [65, 0]
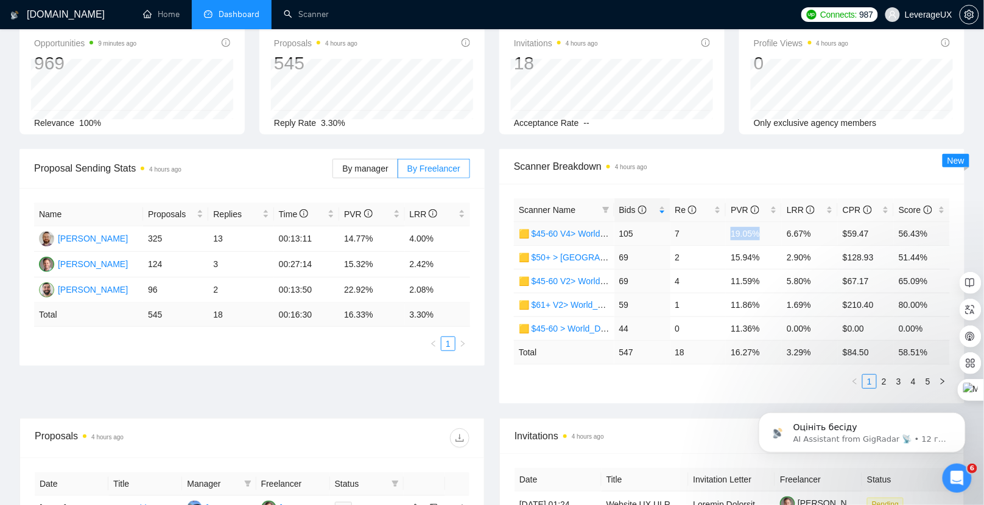
drag, startPoint x: 726, startPoint y: 237, endPoint x: 769, endPoint y: 238, distance: 42.6
click at [769, 238] on td "19.05%" at bounding box center [754, 234] width 56 height 24
click at [794, 188] on div "Scanner Name Bids Re PVR LRR CPR Score 🟨 $45-60 V4> World_Design+Dev_Antony-Fro…" at bounding box center [731, 294] width 465 height 220
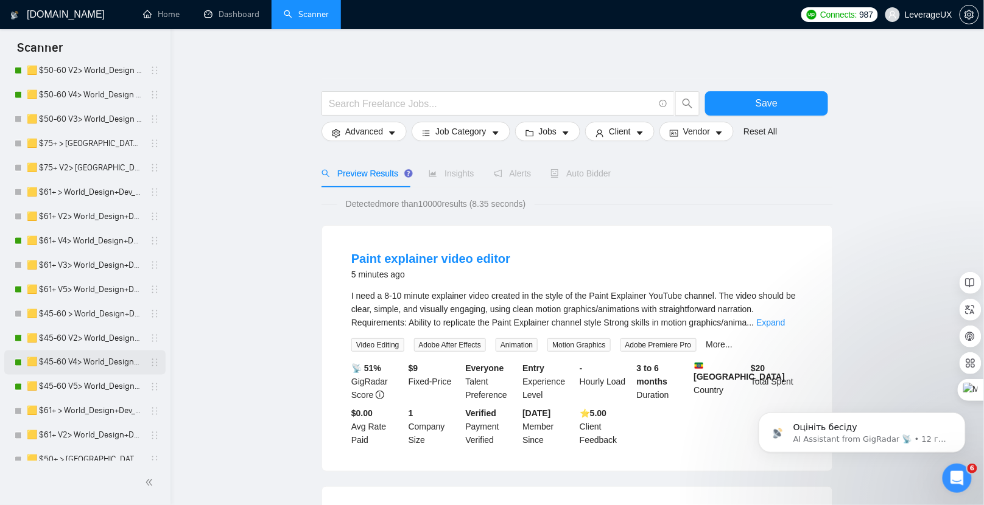
scroll to position [459, 0]
click at [116, 361] on link "🟨 $45-60 V4> World_Design+Dev_Antony-Front-End_General" at bounding box center [85, 360] width 116 height 24
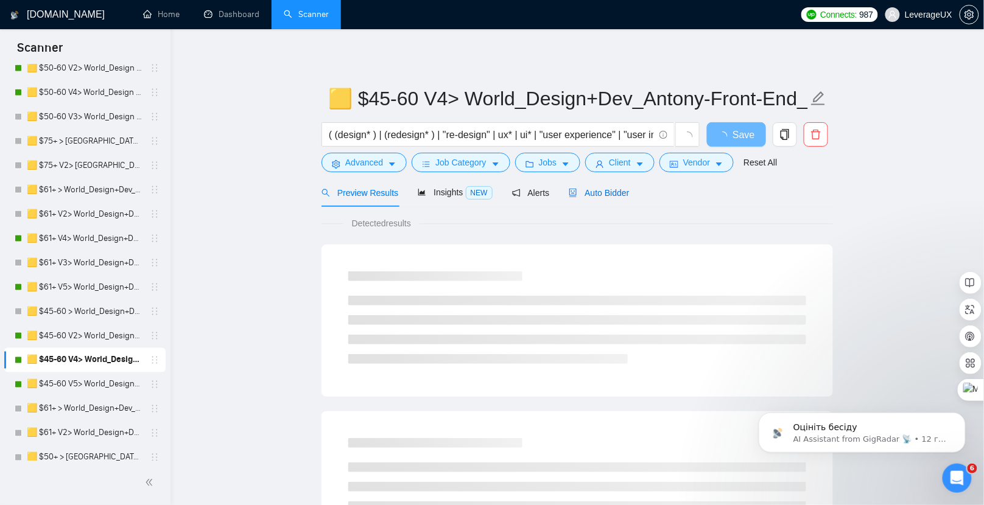
click at [604, 194] on span "Auto Bidder" at bounding box center [599, 193] width 60 height 10
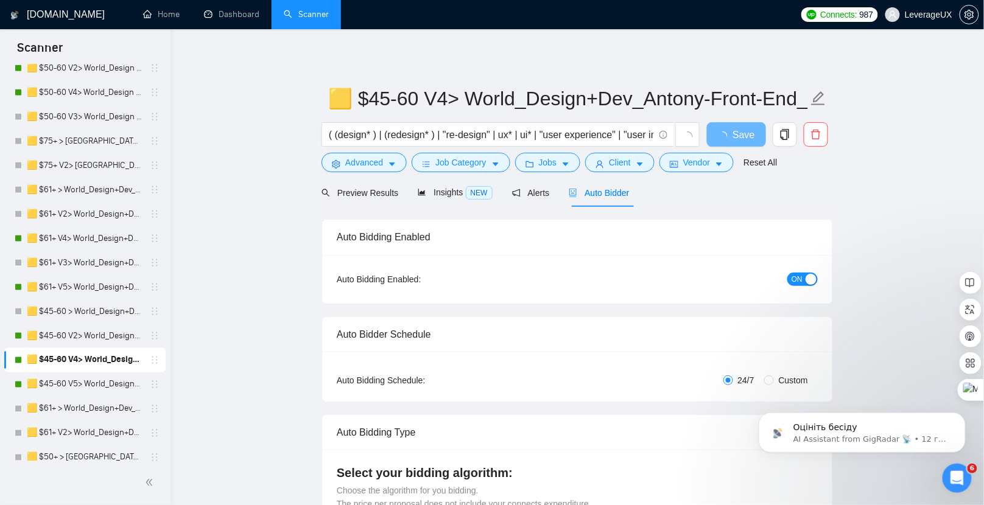
radio input "false"
radio input "true"
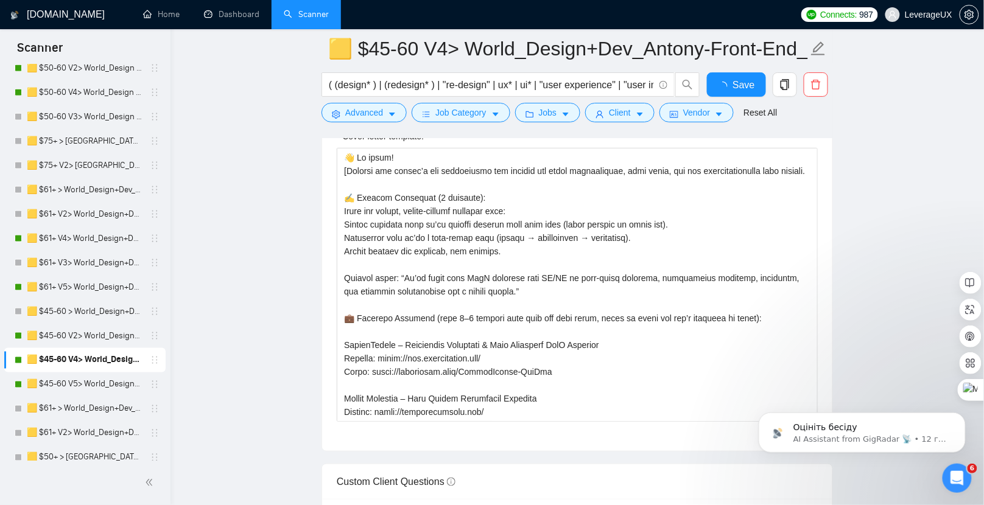
scroll to position [1460, 0]
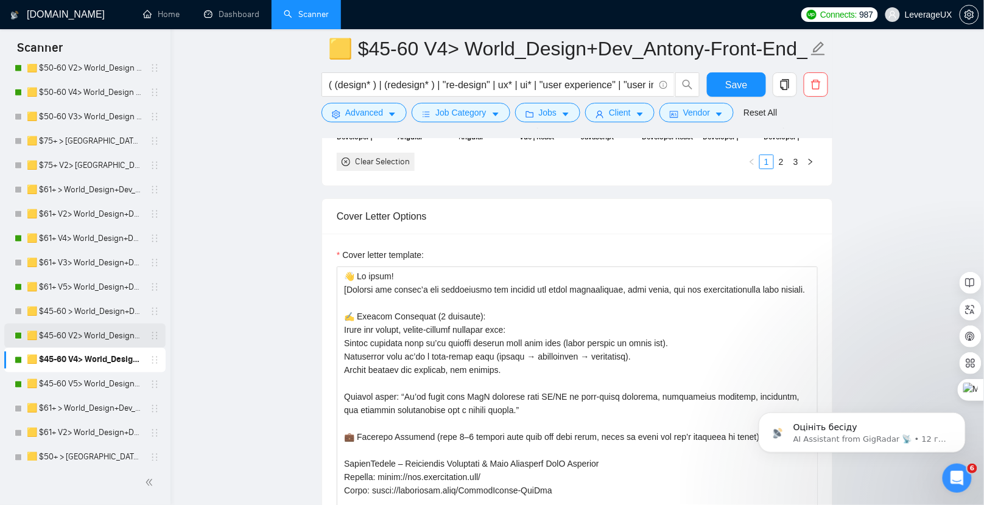
click at [98, 337] on link "🟨 $45-60 V2> World_Design+Dev_Antony-Front-End_General" at bounding box center [85, 336] width 116 height 24
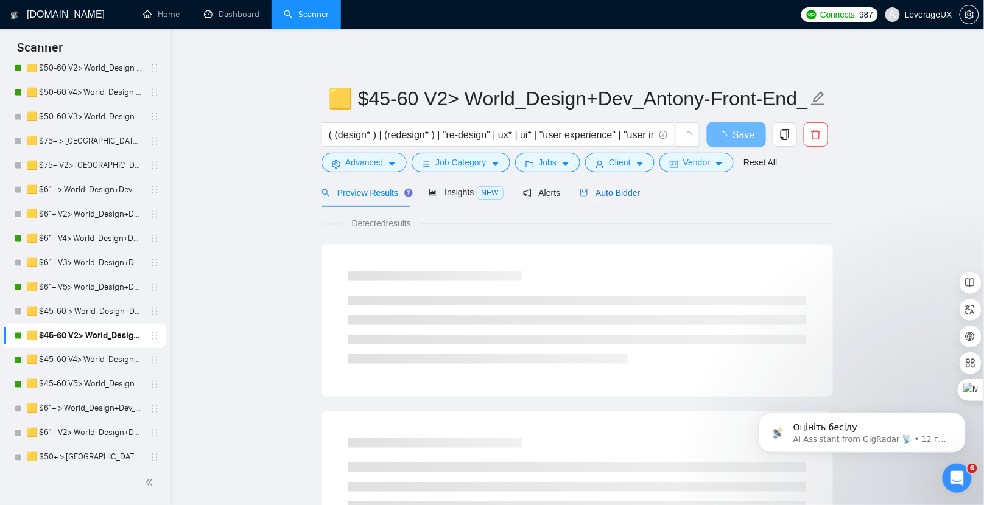
click at [635, 197] on span "Auto Bidder" at bounding box center [610, 193] width 60 height 10
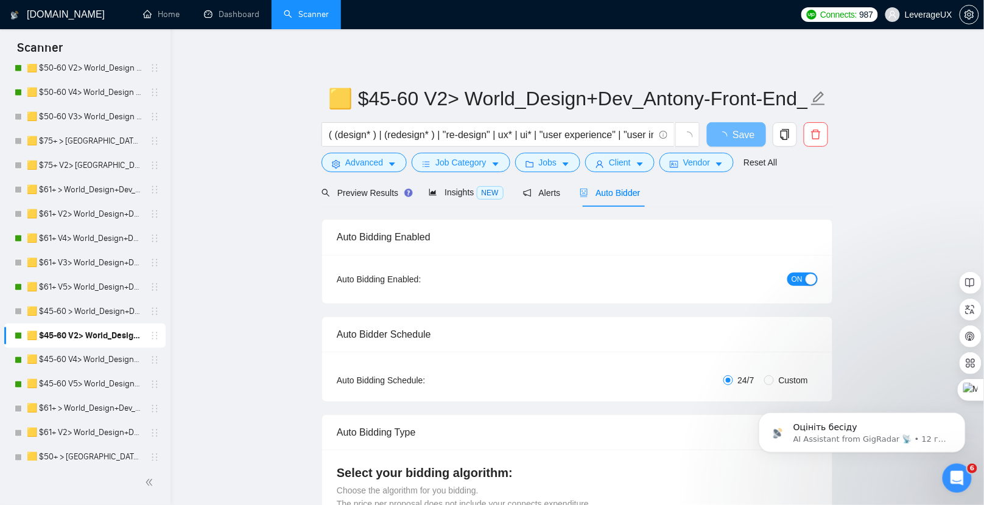
radio input "false"
radio input "true"
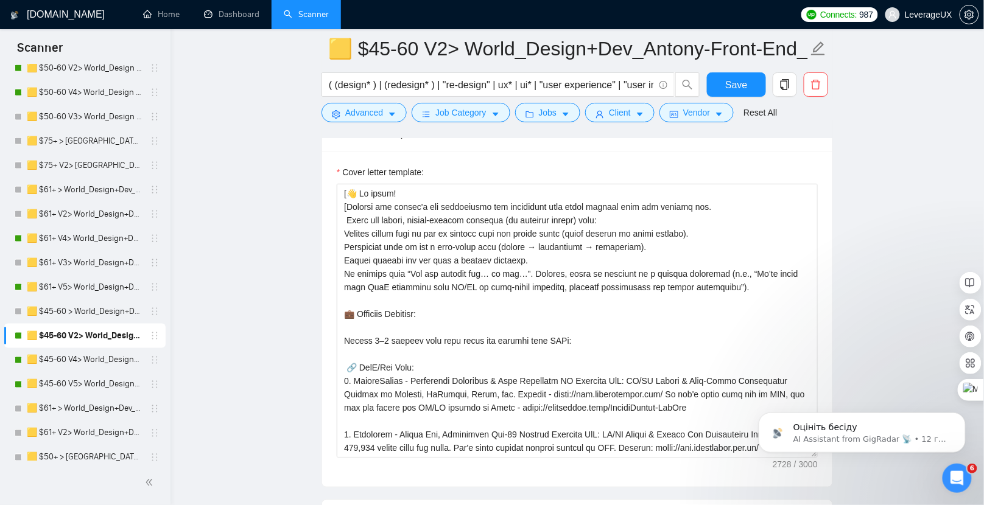
scroll to position [1590, 0]
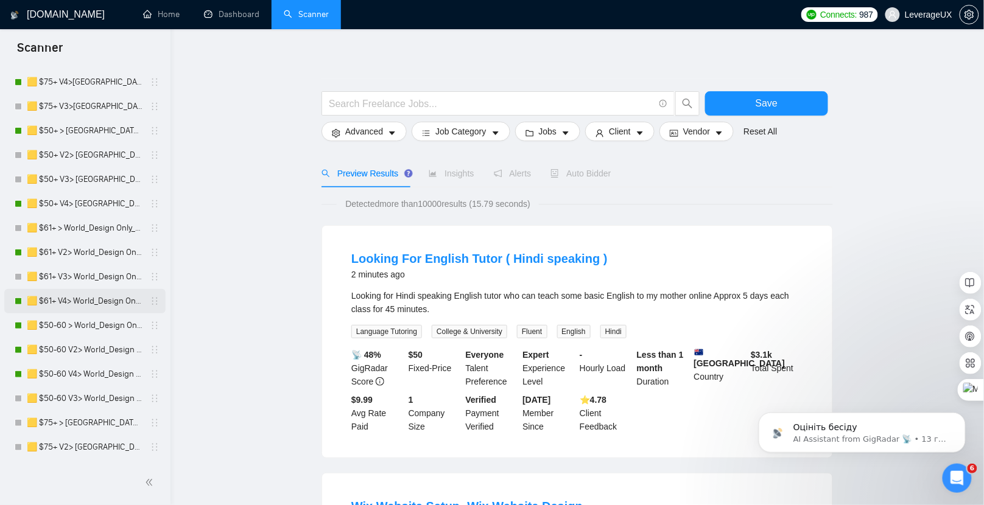
scroll to position [177, 0]
click at [102, 308] on link "🟨 $61+ V4> World_Design Only_Roman-UX/UI_General" at bounding box center [85, 301] width 116 height 24
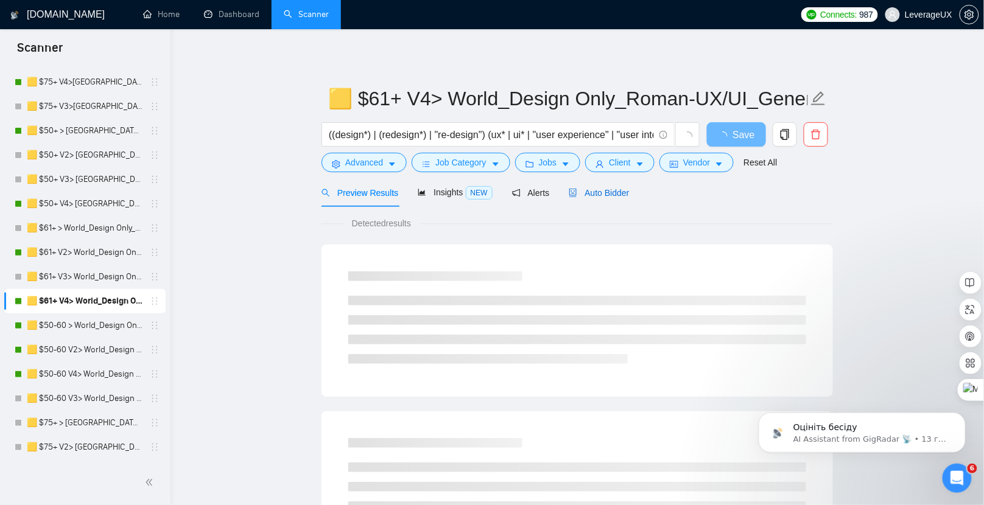
click at [624, 197] on span "Auto Bidder" at bounding box center [599, 193] width 60 height 10
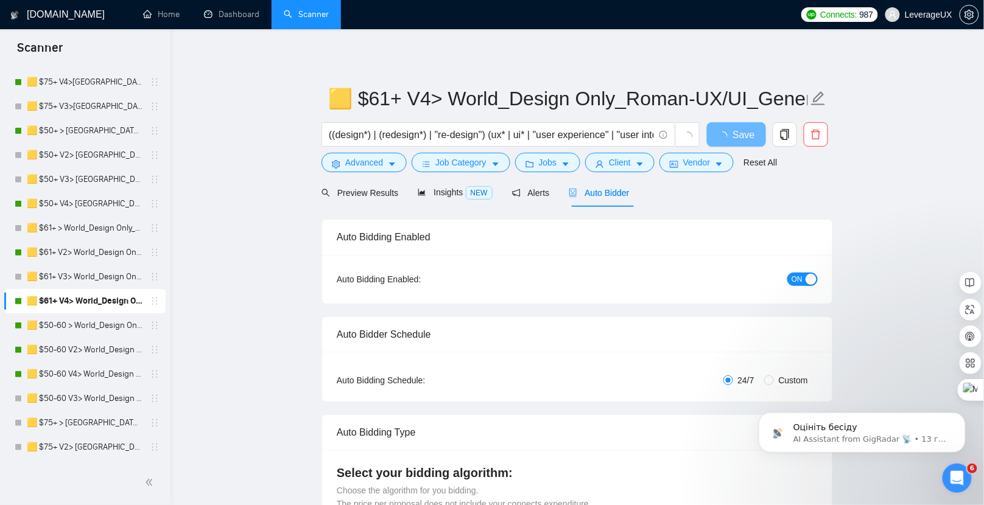
radio input "false"
radio input "true"
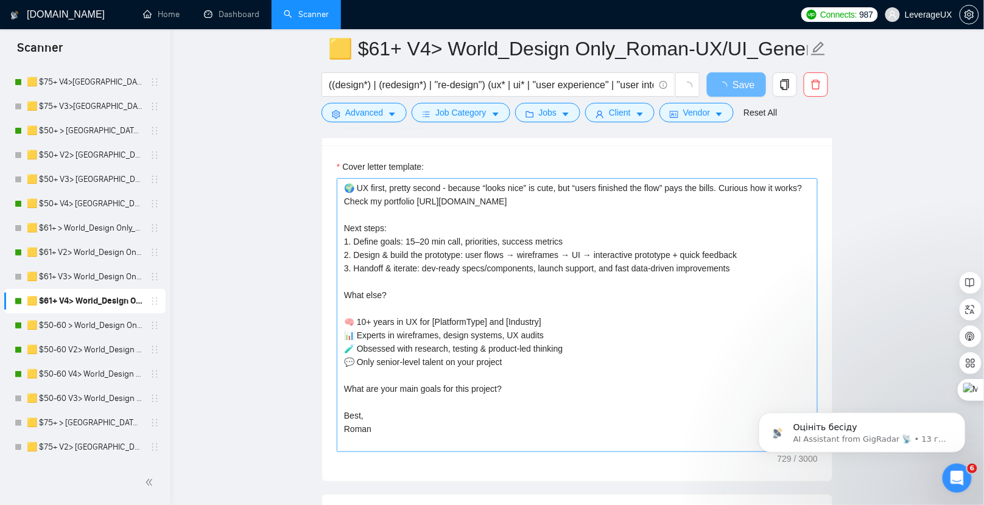
scroll to position [1531, 0]
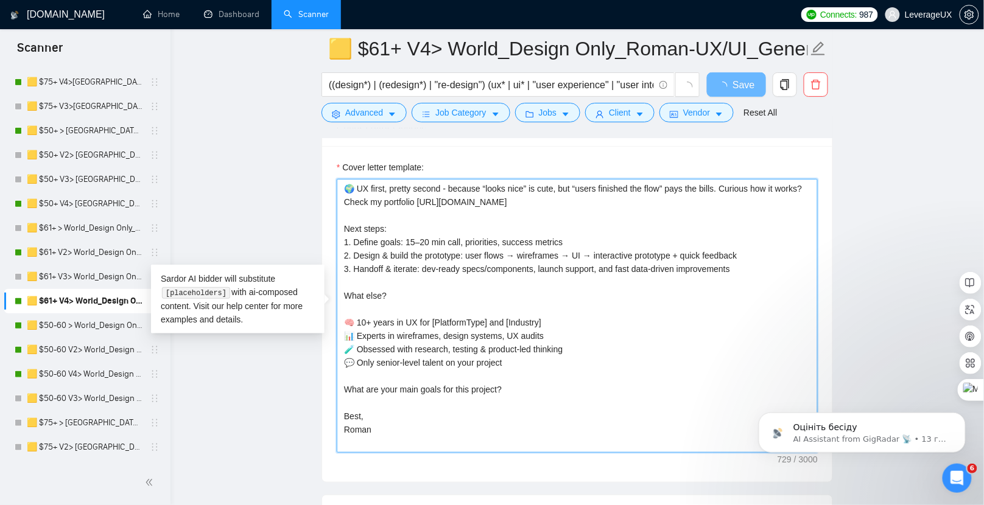
drag, startPoint x: 356, startPoint y: 237, endPoint x: 562, endPoint y: 233, distance: 205.9
click at [562, 233] on textarea "🌍 UX first, pretty second - because “looks nice” is cute, but “users finished t…" at bounding box center [577, 316] width 481 height 274
drag, startPoint x: 385, startPoint y: 249, endPoint x: 539, endPoint y: 245, distance: 154.1
click at [483, 248] on textarea "🌍 UX first, pretty second - because “looks nice” is cute, but “users finished t…" at bounding box center [577, 316] width 481 height 274
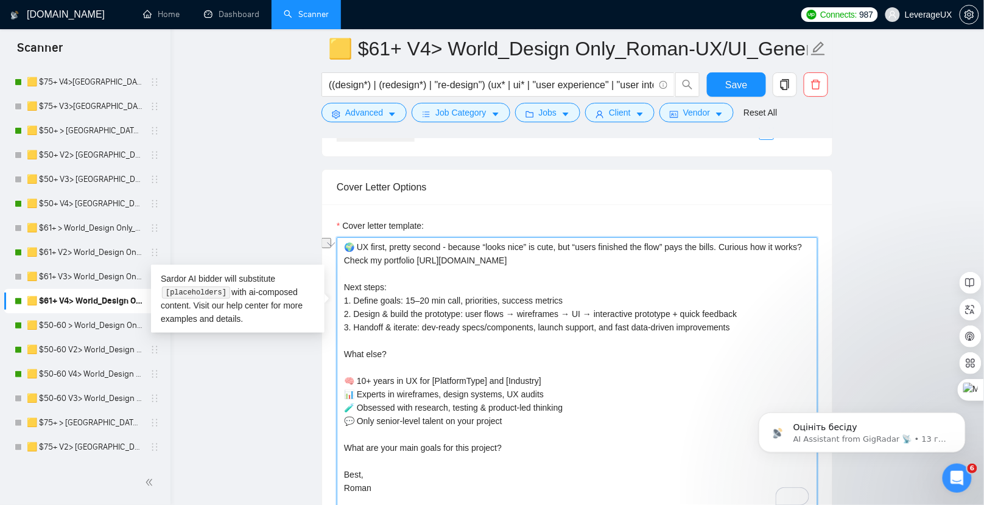
click at [585, 340] on textarea "🌍 UX first, pretty second - because “looks nice” is cute, but “users finished t…" at bounding box center [577, 374] width 481 height 274
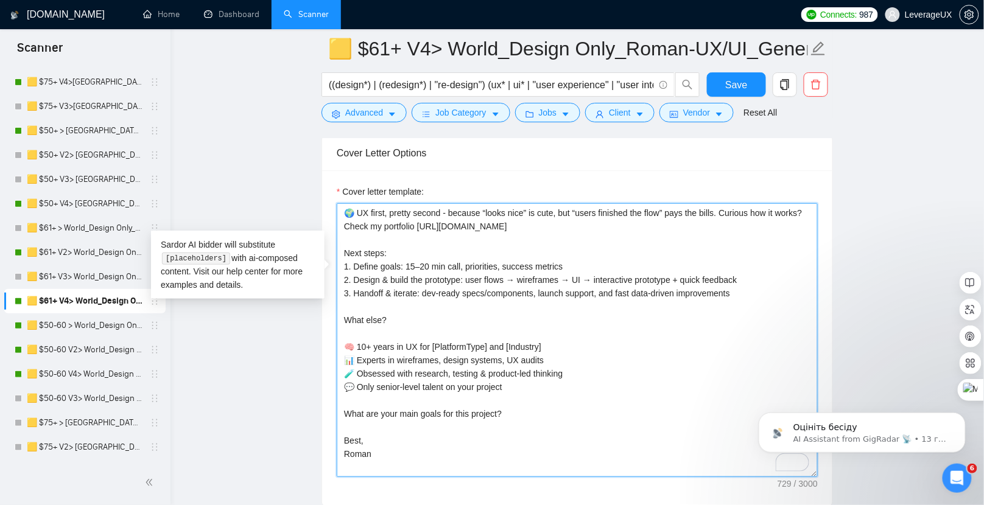
scroll to position [1607, 0]
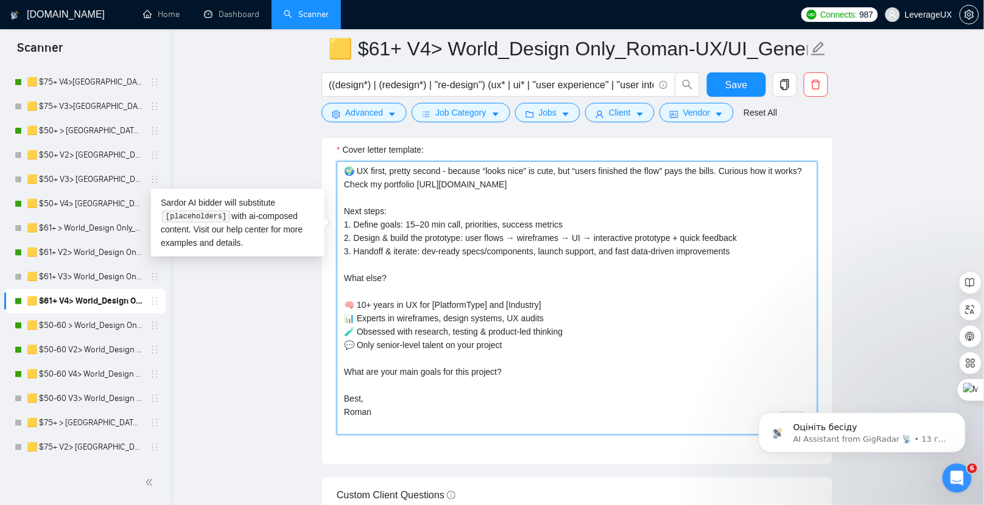
drag, startPoint x: 348, startPoint y: 208, endPoint x: 666, endPoint y: 230, distance: 318.6
click at [666, 230] on textarea "🌍 UX first, pretty second - because “looks nice” is cute, but “users finished t…" at bounding box center [577, 298] width 481 height 274
click at [498, 272] on textarea "🌍 UX first, pretty second - because “looks nice” is cute, but “users finished t…" at bounding box center [577, 298] width 481 height 274
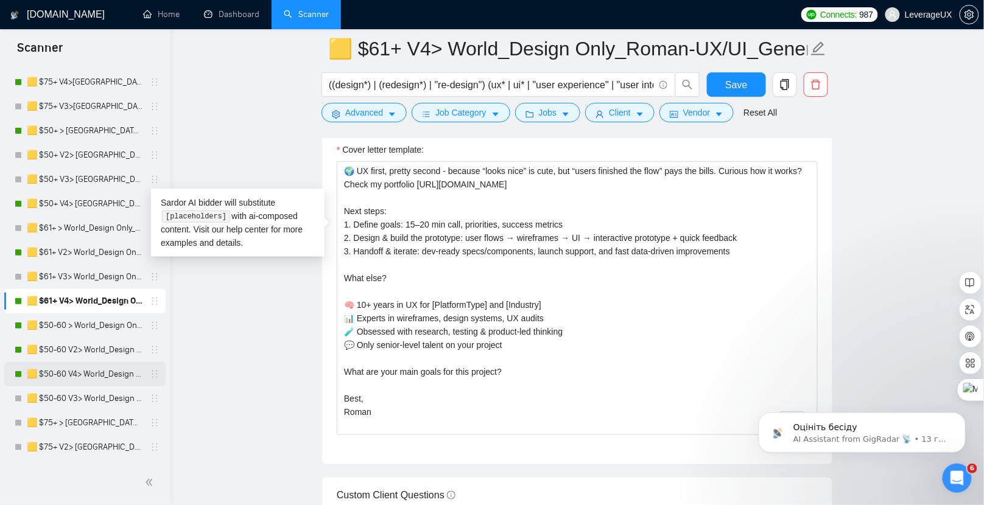
click at [90, 379] on link "🟨 $50-60 V4> World_Design Only_Roman-Web Design_General" at bounding box center [85, 374] width 116 height 24
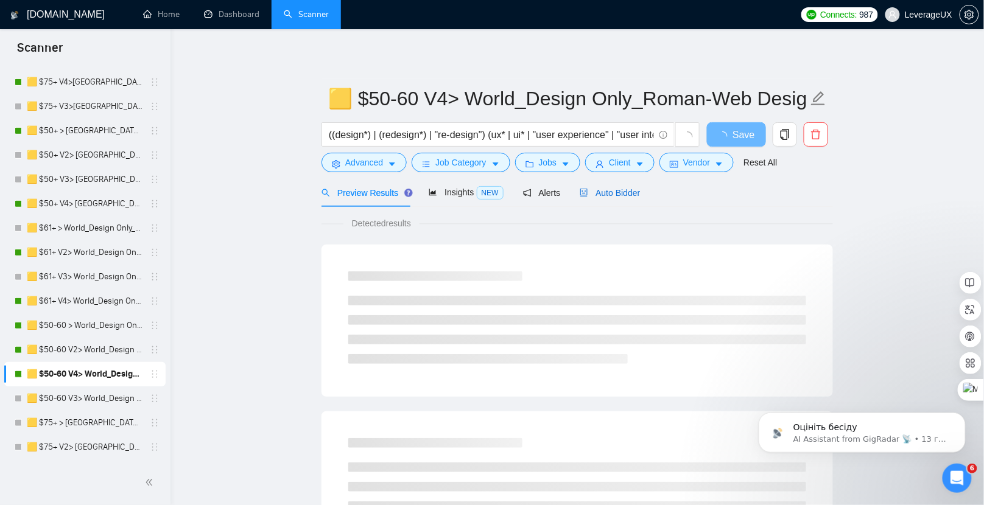
click at [627, 194] on span "Auto Bidder" at bounding box center [610, 193] width 60 height 10
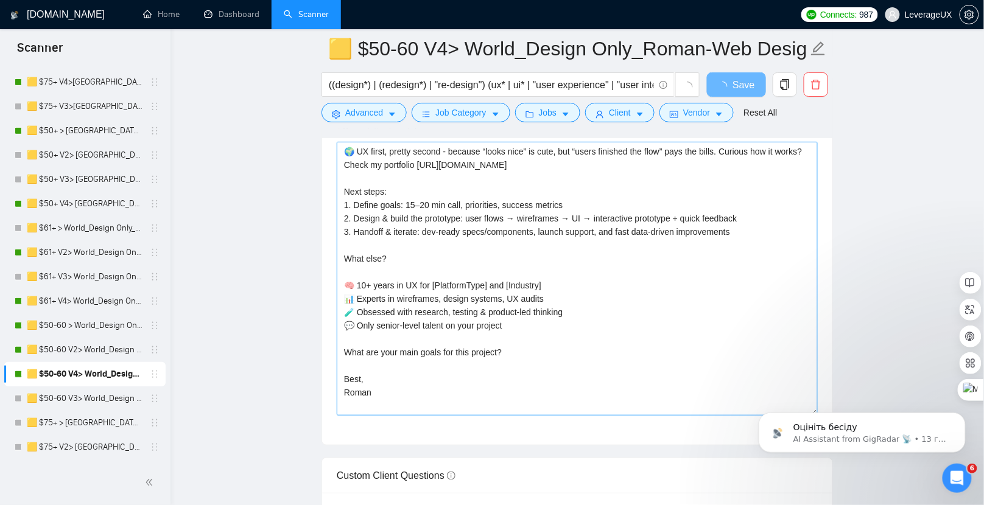
scroll to position [1520, 0]
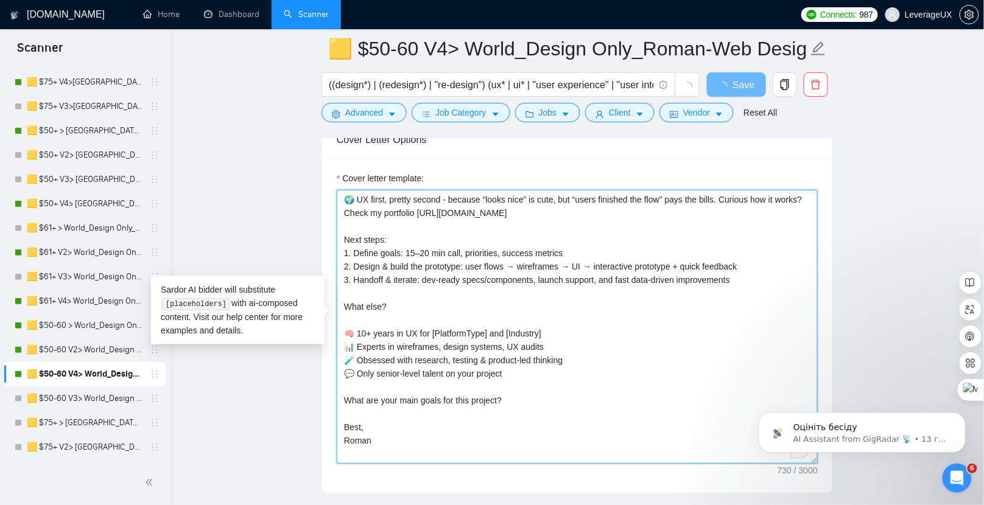
drag, startPoint x: 355, startPoint y: 239, endPoint x: 554, endPoint y: 272, distance: 201.9
click at [554, 272] on textarea "🌍 UX first, pretty second - because “looks nice” is cute, but “users finished t…" at bounding box center [577, 327] width 481 height 274
click at [618, 297] on textarea "🌍 UX first, pretty second - because “looks nice” is cute, but “users finished t…" at bounding box center [577, 327] width 481 height 274
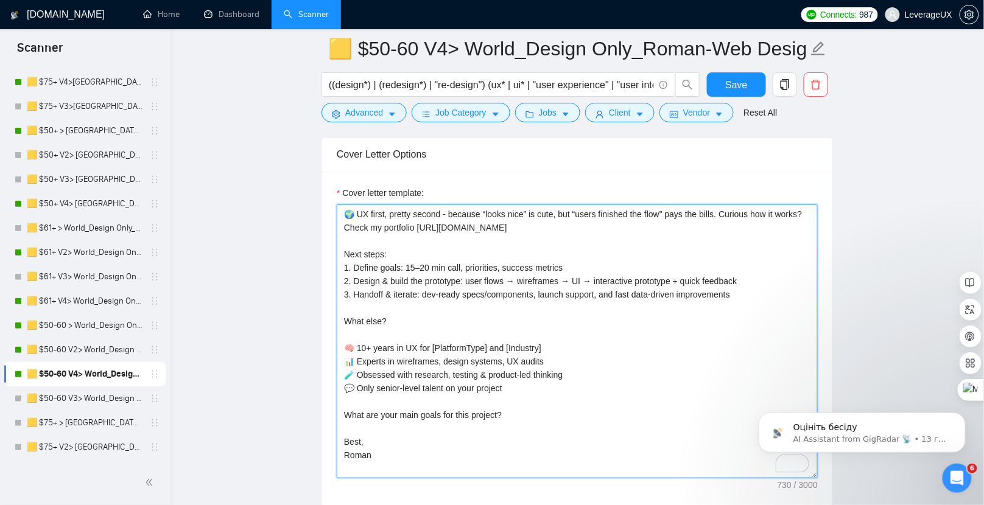
scroll to position [1580, 0]
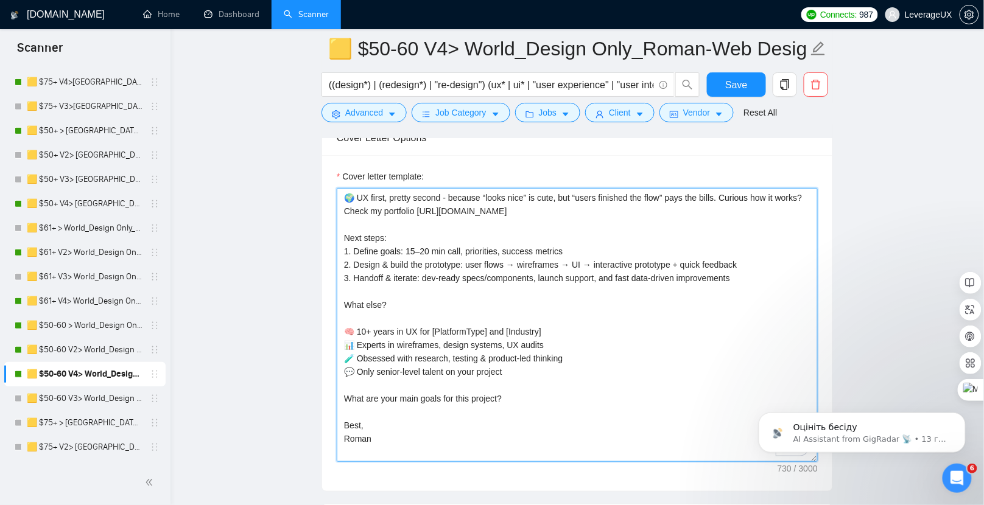
drag, startPoint x: 583, startPoint y: 208, endPoint x: 473, endPoint y: 199, distance: 110.7
click at [451, 206] on textarea "🌍 UX first, pretty second - because “looks nice” is cute, but “users finished t…" at bounding box center [577, 325] width 481 height 274
click at [650, 228] on textarea "🌍 UX first, pretty second - because “looks nice” is cute, but “users finished t…" at bounding box center [577, 325] width 481 height 274
drag, startPoint x: 576, startPoint y: 204, endPoint x: 449, endPoint y: 208, distance: 126.7
click at [449, 208] on textarea "🌍 UX first, pretty second - because “looks nice” is cute, but “users finished t…" at bounding box center [577, 325] width 481 height 274
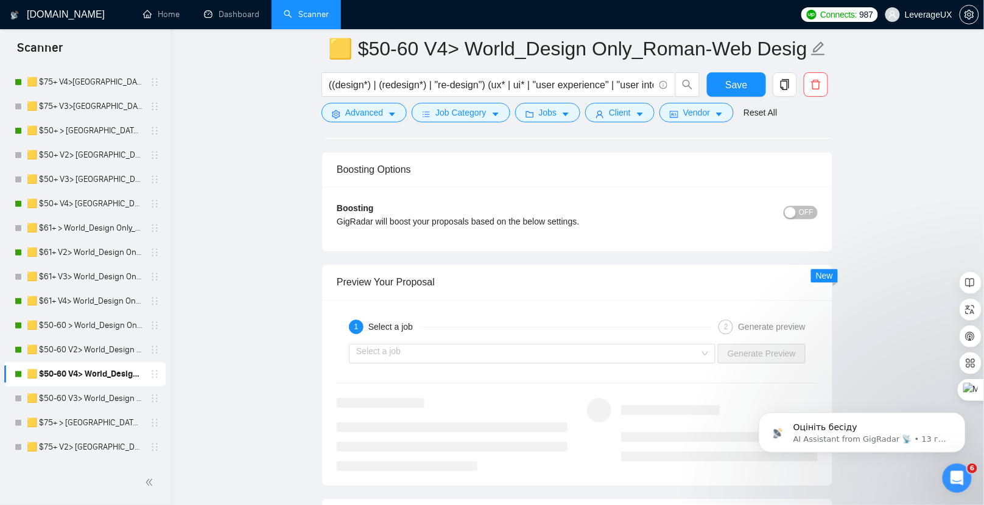
scroll to position [2505, 0]
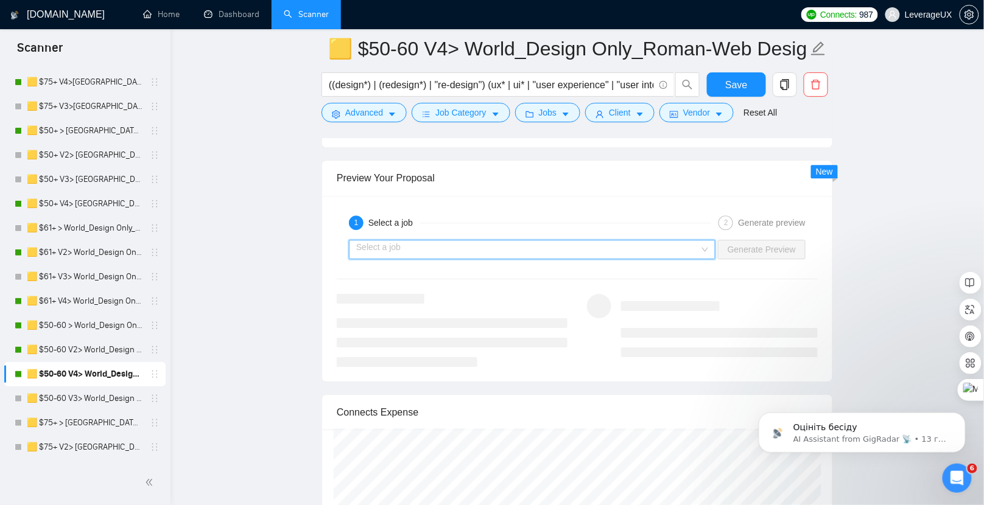
click at [526, 241] on input "search" at bounding box center [527, 250] width 343 height 18
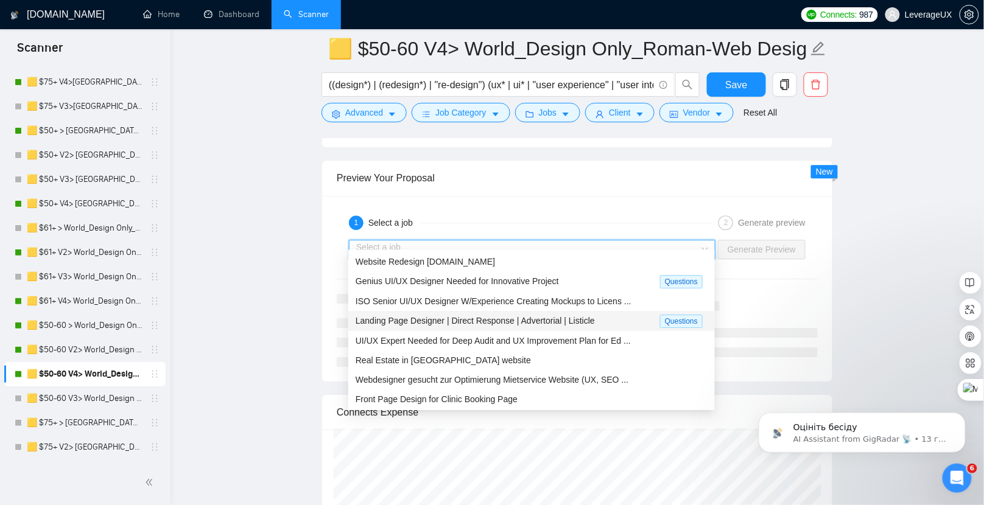
click at [452, 316] on span "Landing Page Designer | Direct Response | Advertorial | Listicle" at bounding box center [475, 321] width 239 height 10
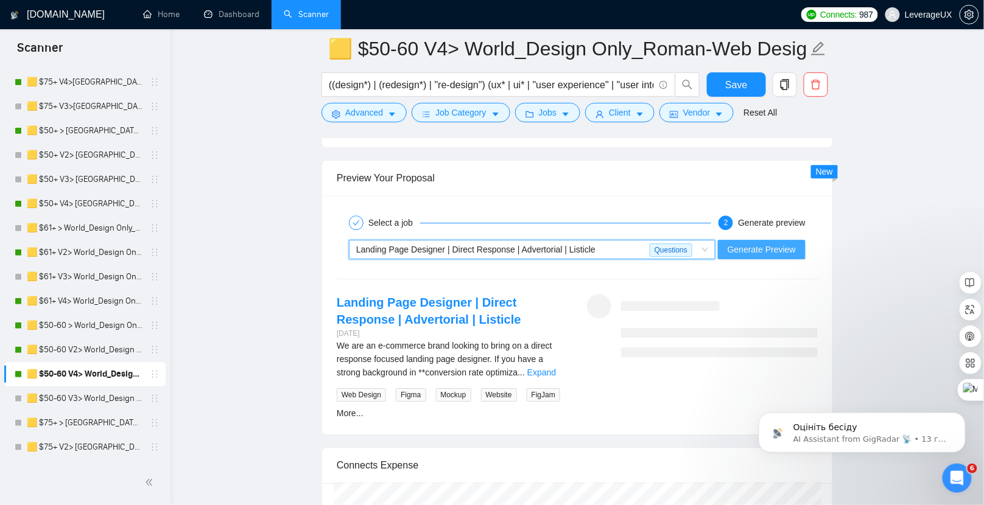
click at [751, 240] on button "Generate Preview" at bounding box center [762, 249] width 88 height 19
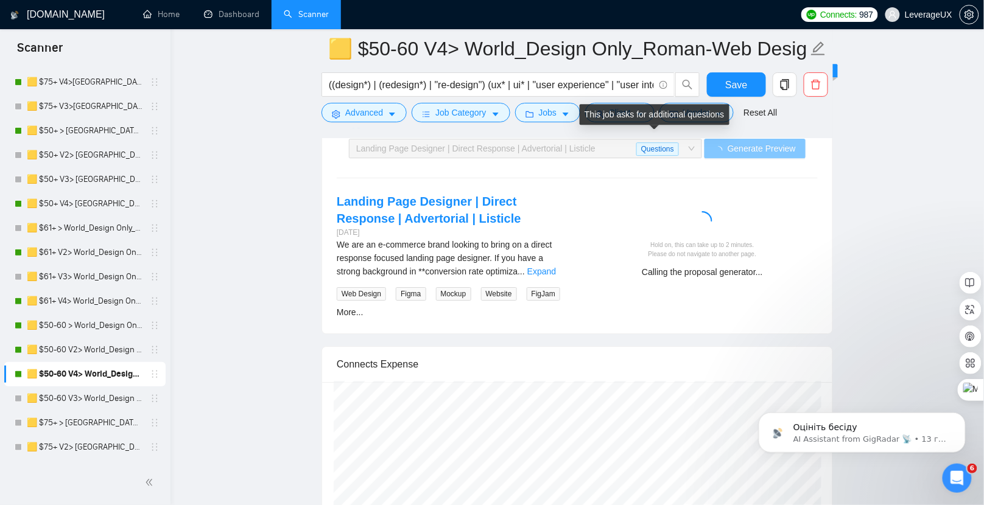
scroll to position [2607, 0]
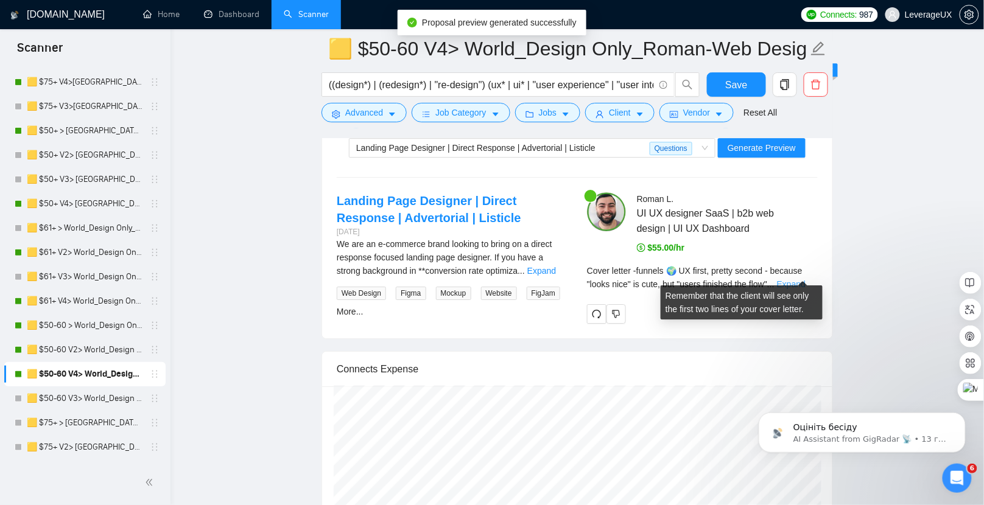
click at [806, 280] on link "Expand" at bounding box center [791, 285] width 29 height 10
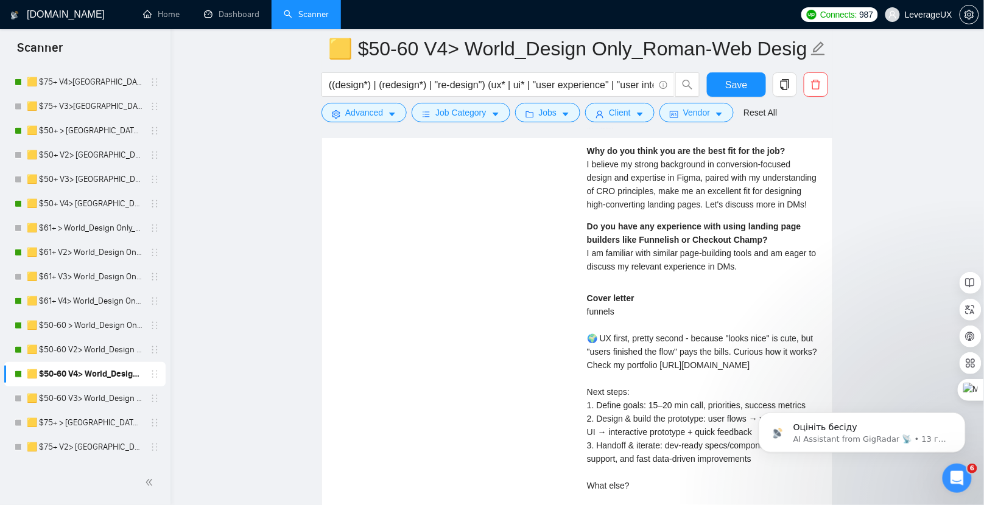
scroll to position [3158, 0]
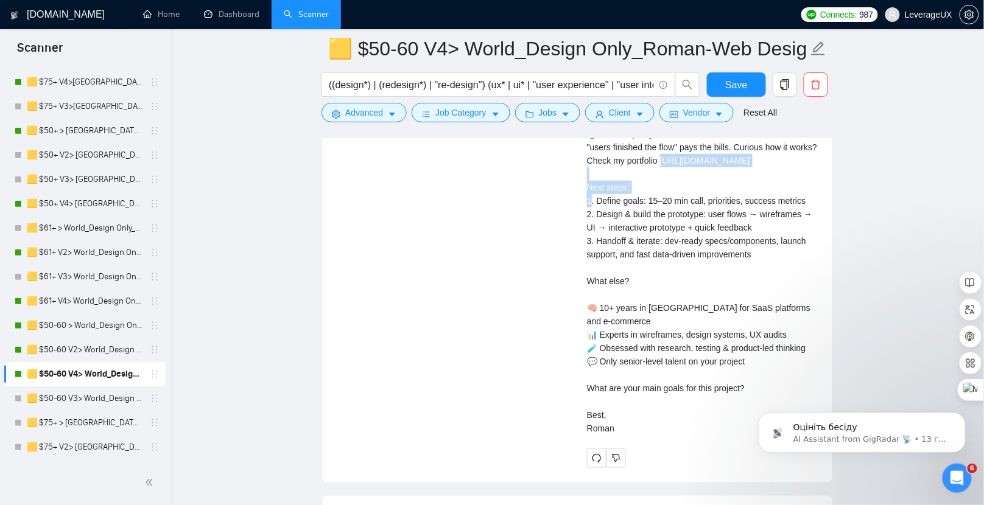
drag, startPoint x: 695, startPoint y: 163, endPoint x: 817, endPoint y: 167, distance: 121.8
click at [818, 167] on div "Roman L . UI UX designer SaaS | b2b web design | UI UX Dashboard $55.00/hr Plea…" at bounding box center [702, 54] width 250 height 827
click at [667, 270] on div "Cover letter funnels 🌍 UX first, pretty second - because "looks nice" is cute, …" at bounding box center [702, 261] width 231 height 348
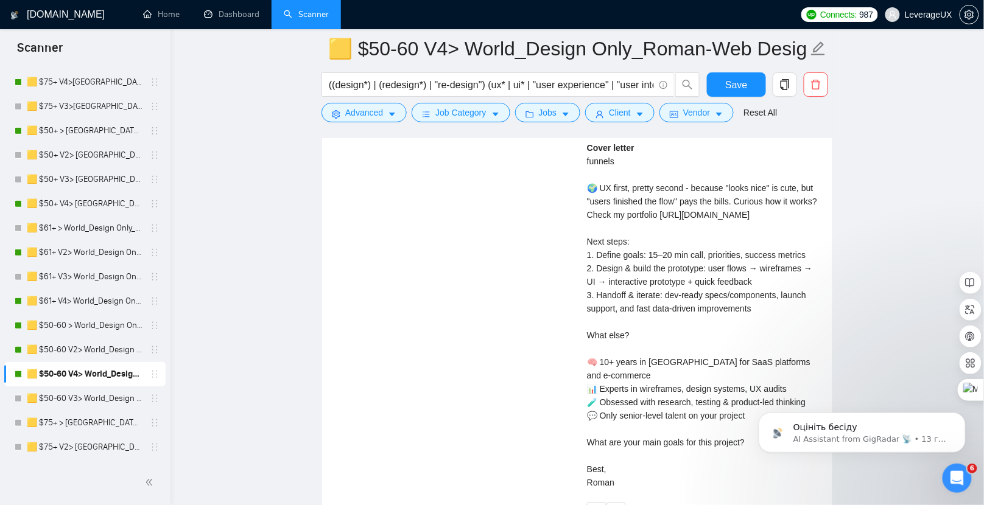
scroll to position [3104, 0]
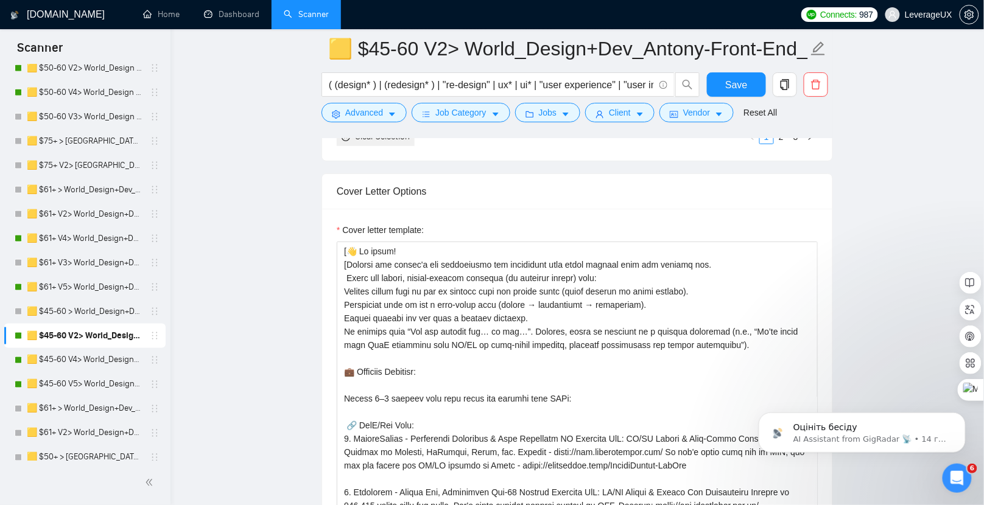
scroll to position [1510, 0]
